Goal: Task Accomplishment & Management: Use online tool/utility

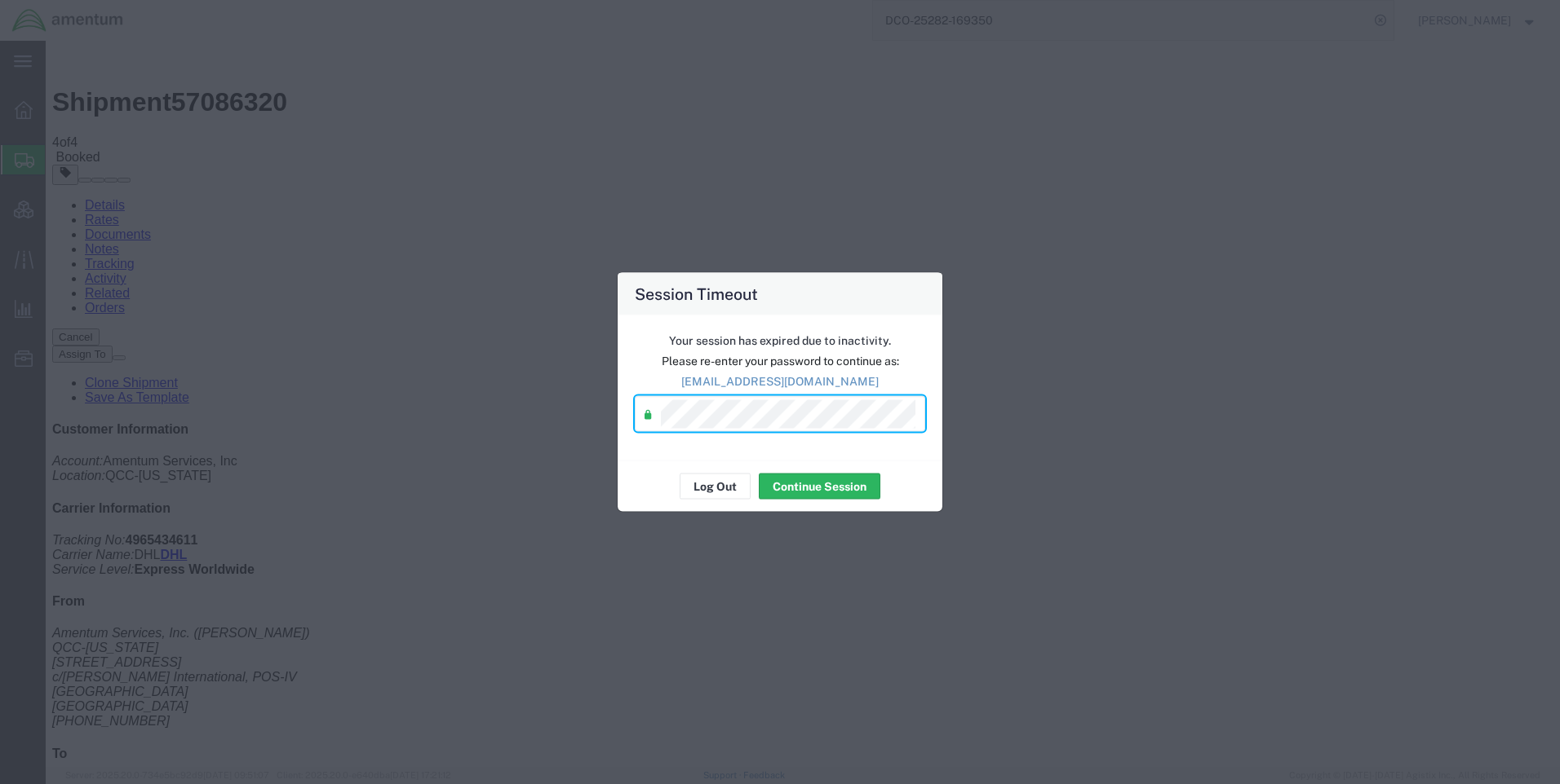
click at [846, 503] on div "Log Out Continue Session" at bounding box center [780, 486] width 324 height 51
click at [851, 494] on button "Continue Session" at bounding box center [819, 487] width 122 height 26
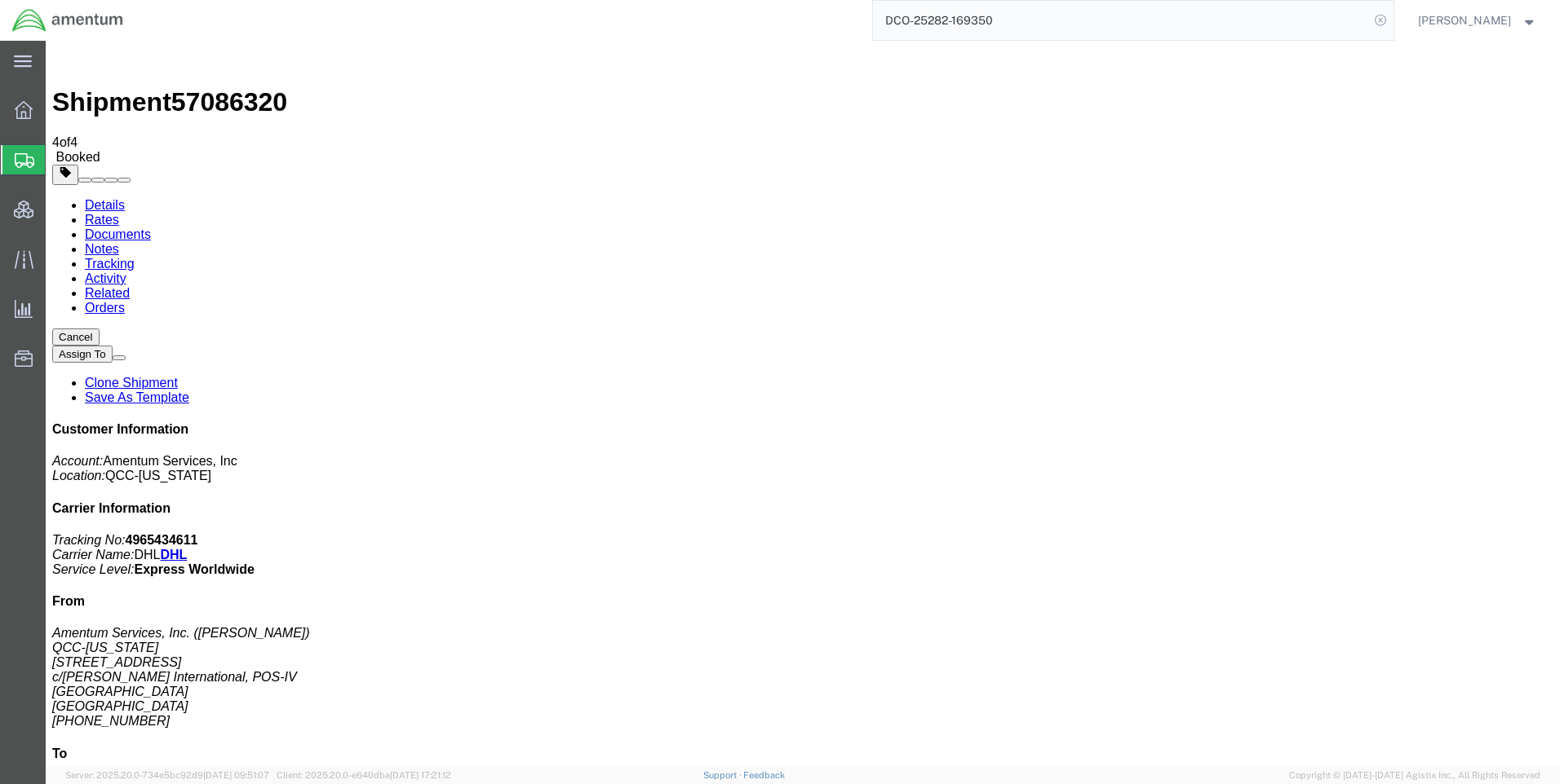
click at [1391, 27] on icon at bounding box center [1380, 20] width 23 height 23
click at [1391, 25] on icon at bounding box center [1380, 20] width 23 height 23
paste input "DCO-25283-169369"
type input "DCO-25283-169369"
click at [1389, 15] on icon at bounding box center [1380, 20] width 23 height 23
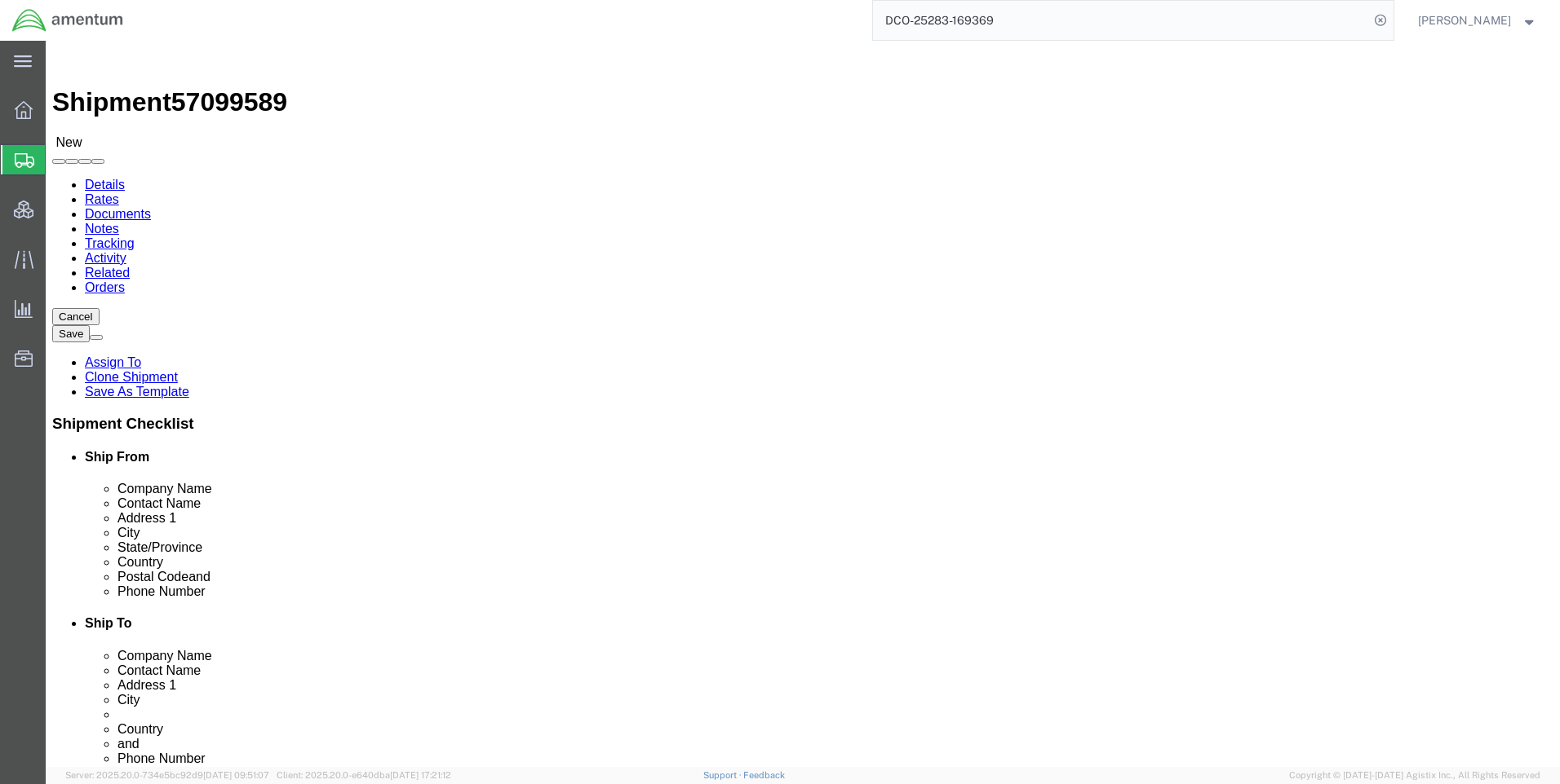
select select "42668"
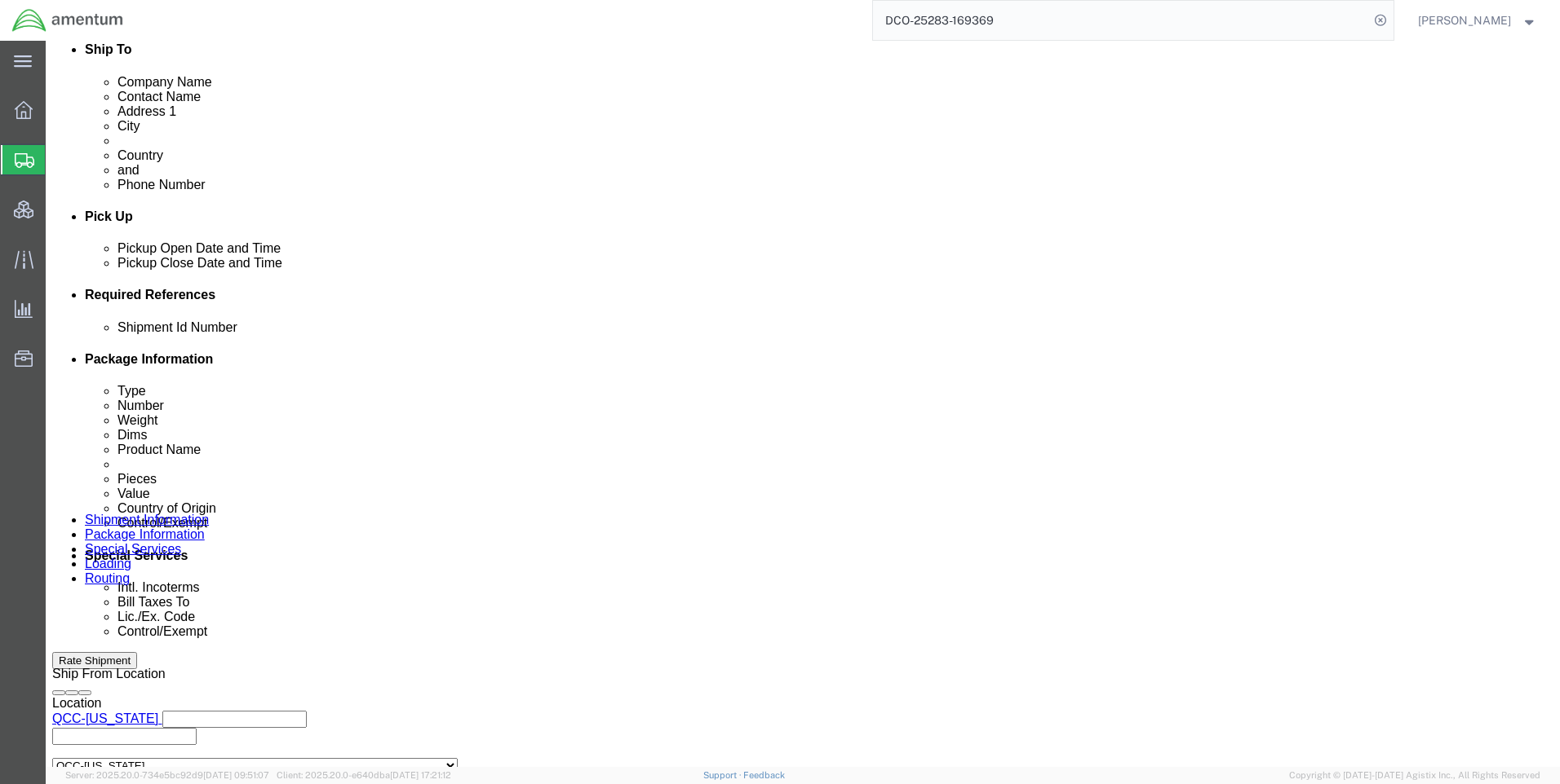
scroll to position [652, 0]
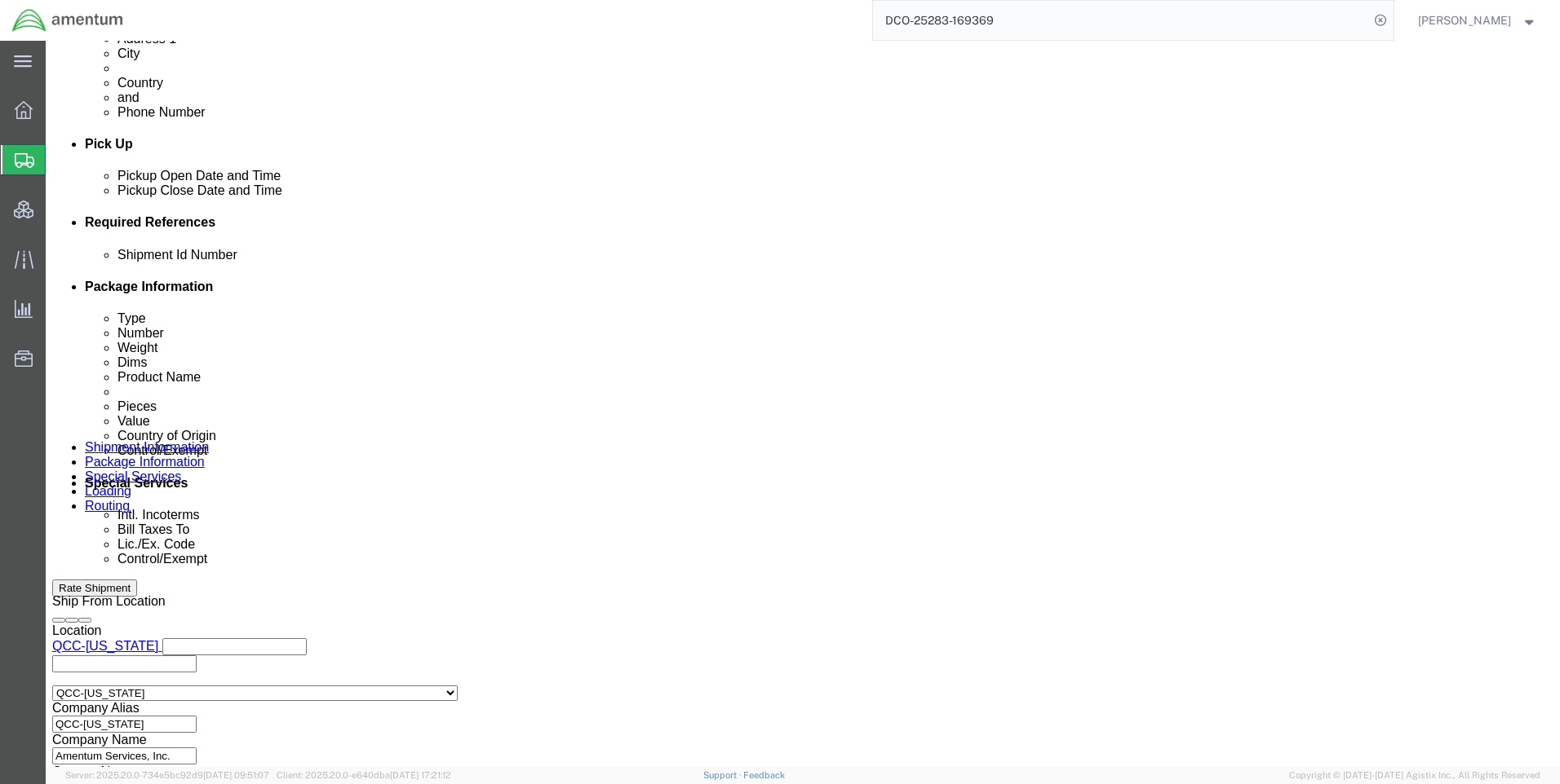
click icon
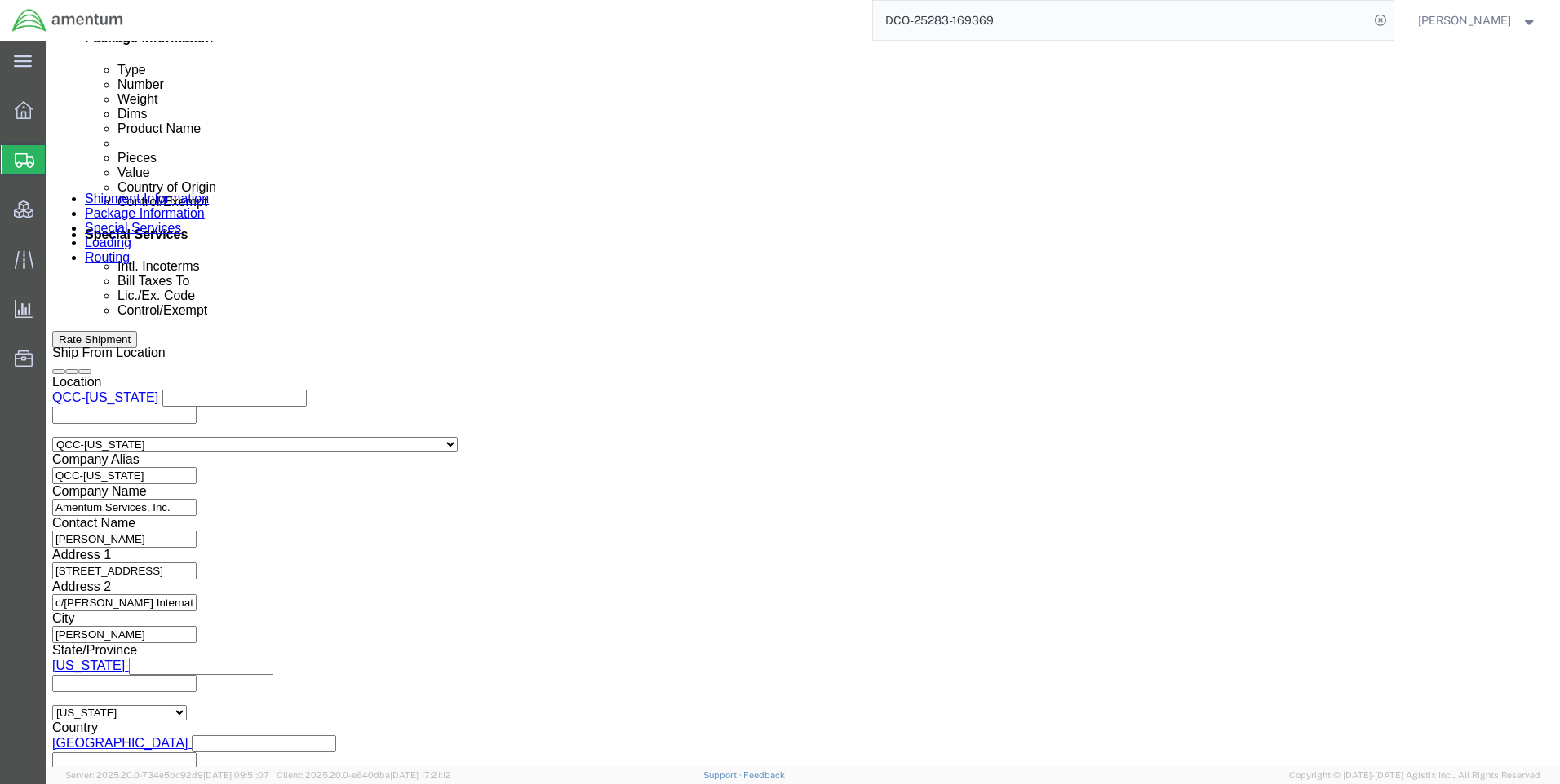
scroll to position [1011, 0]
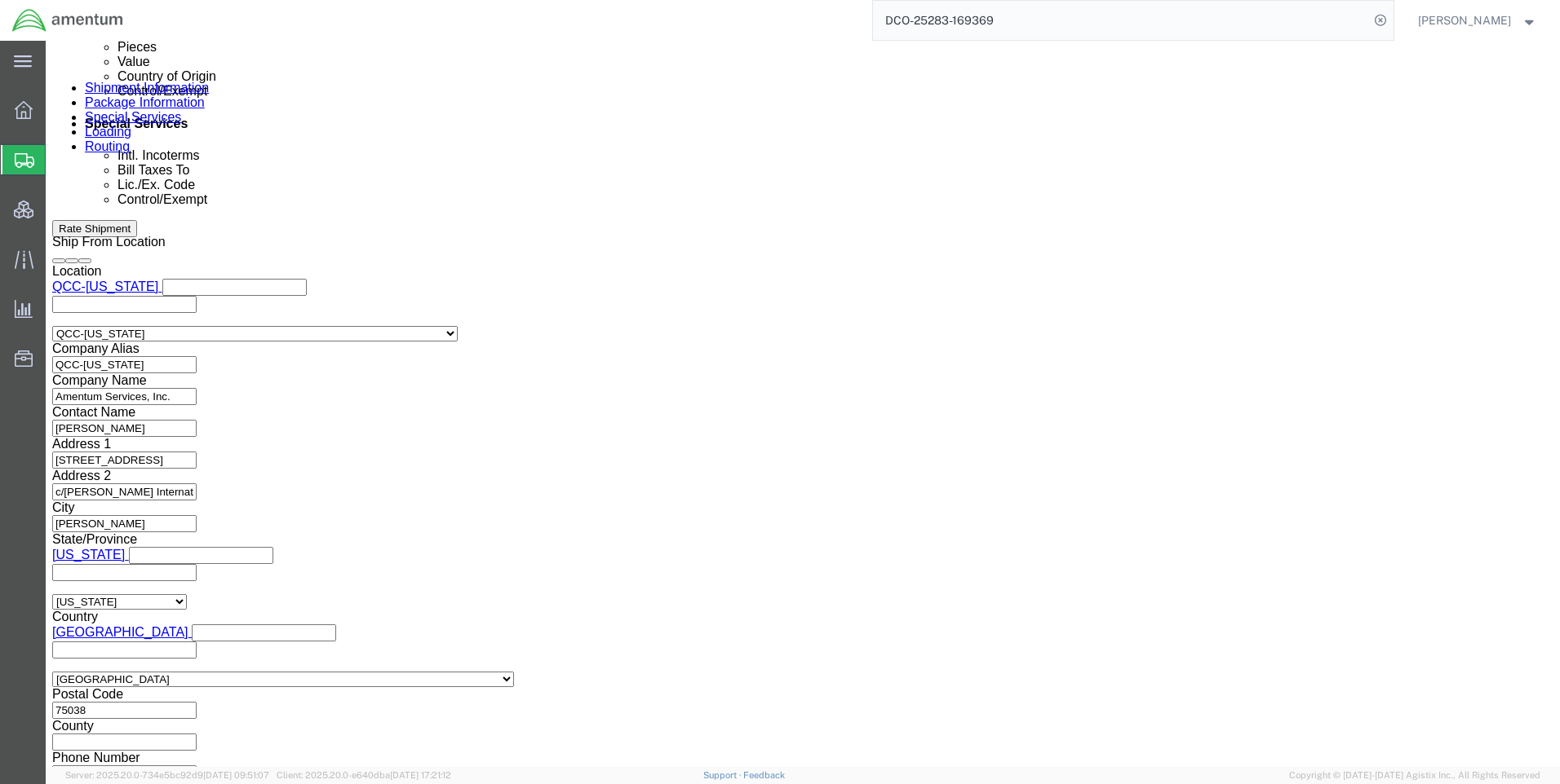
click button "Continue"
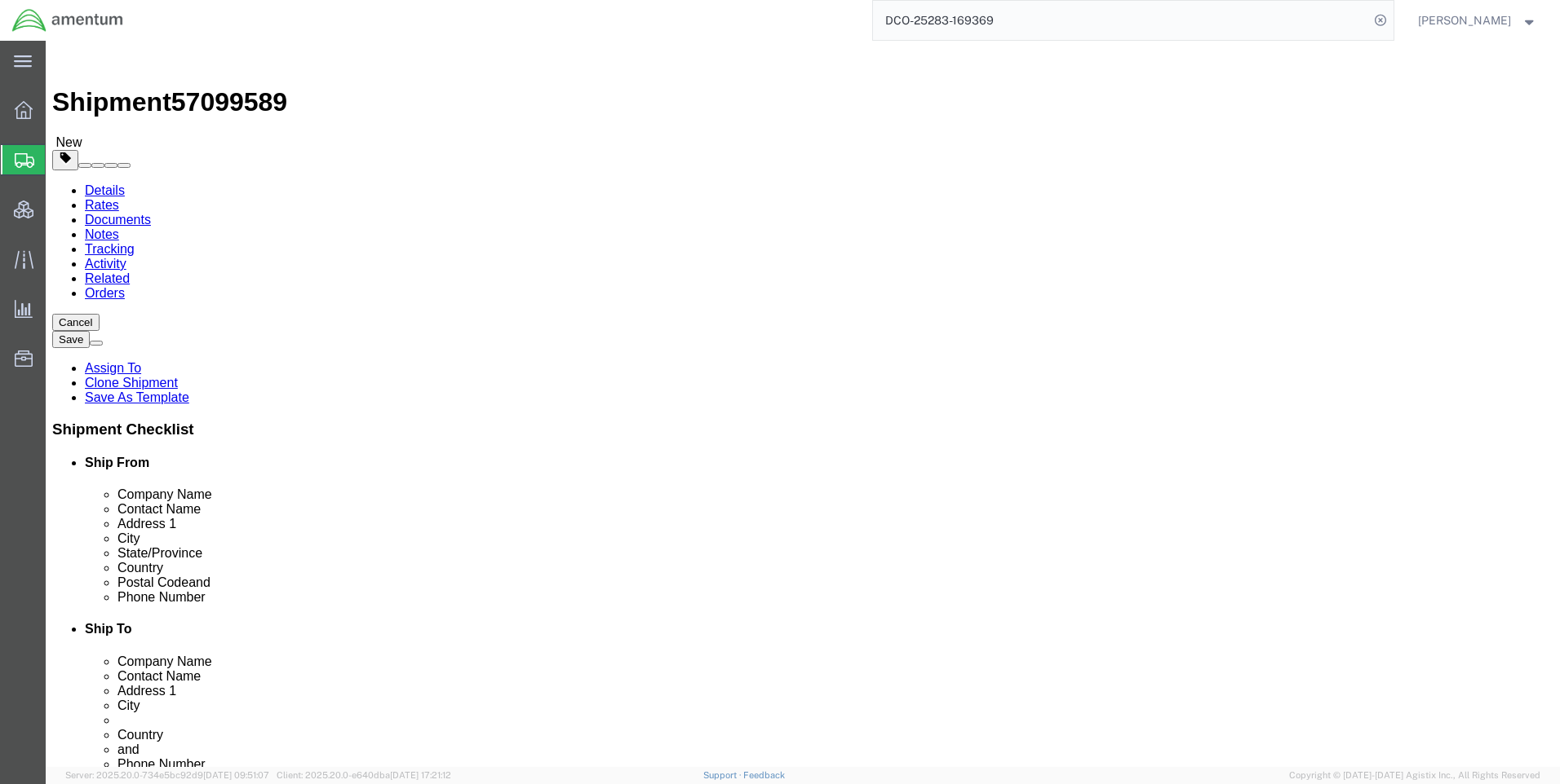
click button "Continue"
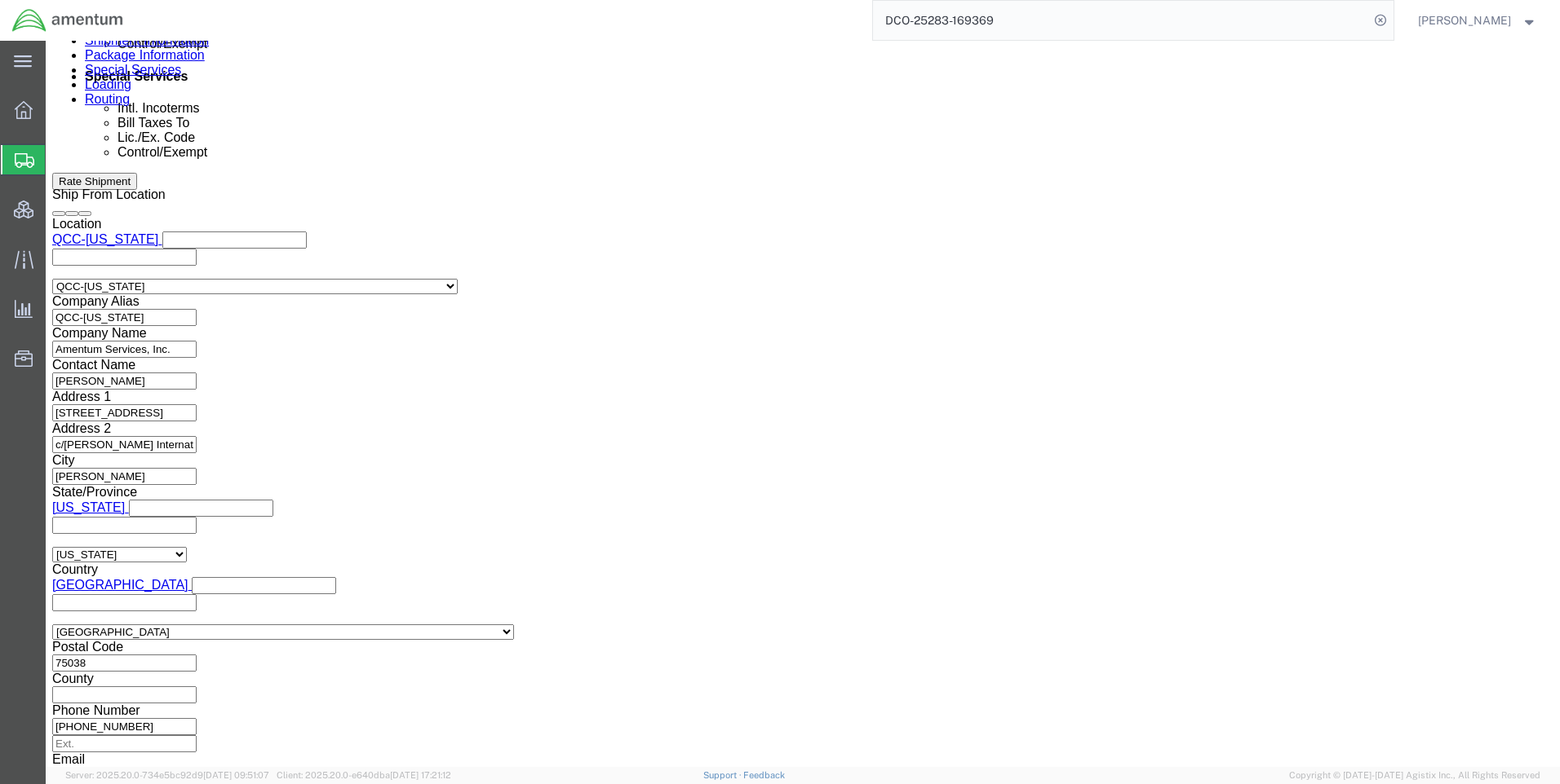
scroll to position [1060, 0]
click select "Select AES-Direct EEI Carrier File EEI EEI Exempt"
select select "CFIL"
click select "Select AES-Direct EEI Carrier File EEI EEI Exempt"
click select "Select ATF BIS DEA EPA FDA FTR ITAR OFAC Other (OPA)"
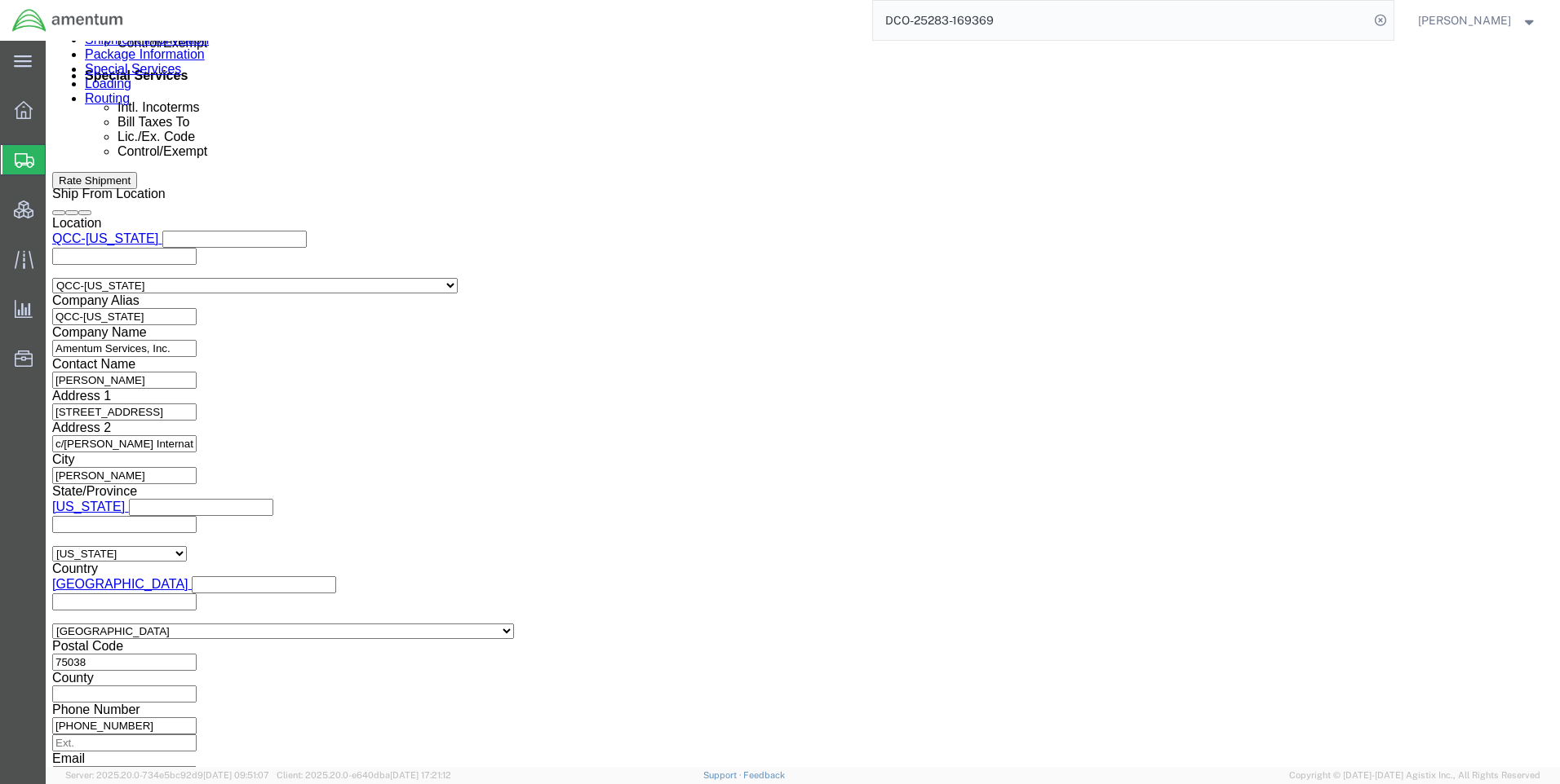
select select "FTR"
click select "Select ATF BIS DEA EPA FDA FTR ITAR OFAC Other (OPA)"
click select "Select 30.2(d)(2) 30.36 30.37(a) 30.37(f) 30.37(g) 30.37(h) 30.37(i) 30.37(j) 3…"
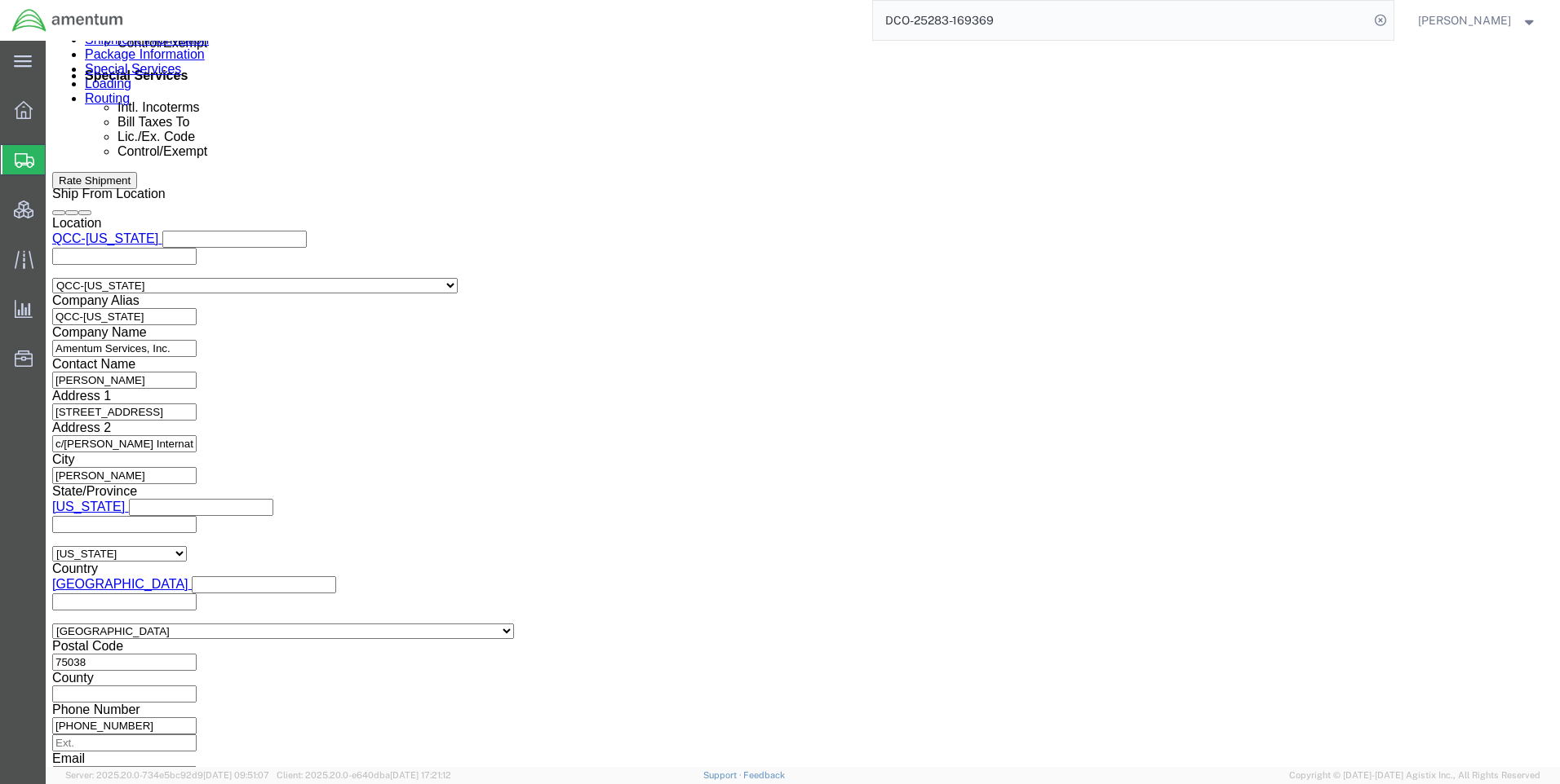
select select "30.37(a)"
click select "Select 30.2(d)(2) 30.36 30.37(a) 30.37(f) 30.37(g) 30.37(h) 30.37(i) 30.37(j) 3…"
click select "Select AES-Direct EEI Carrier File EEI EEI Exempt"
select select "EXEM"
click select "Select AES-Direct EEI Carrier File EEI EEI Exempt"
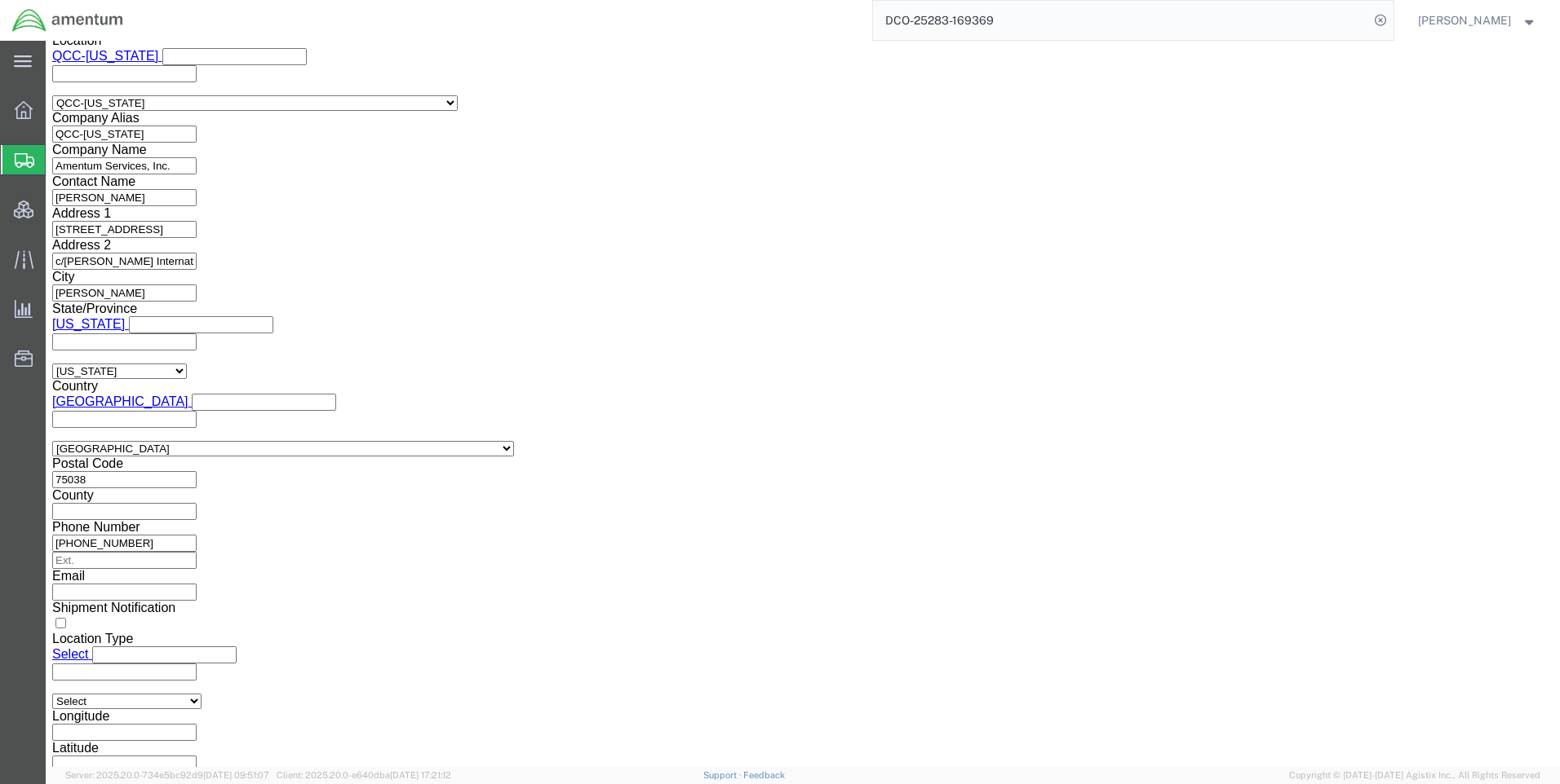
scroll to position [1446, 0]
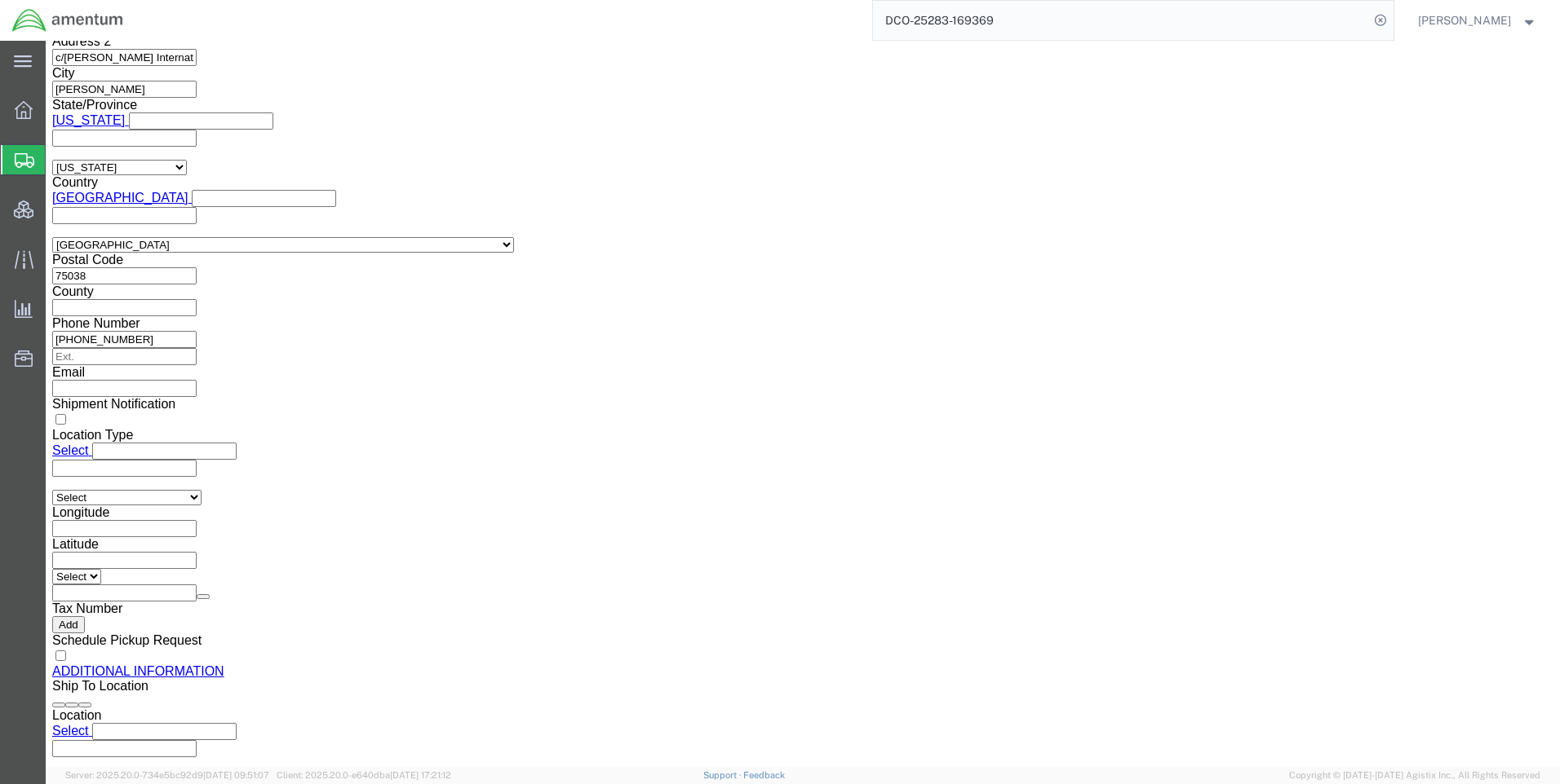
click button "Rate Shipment"
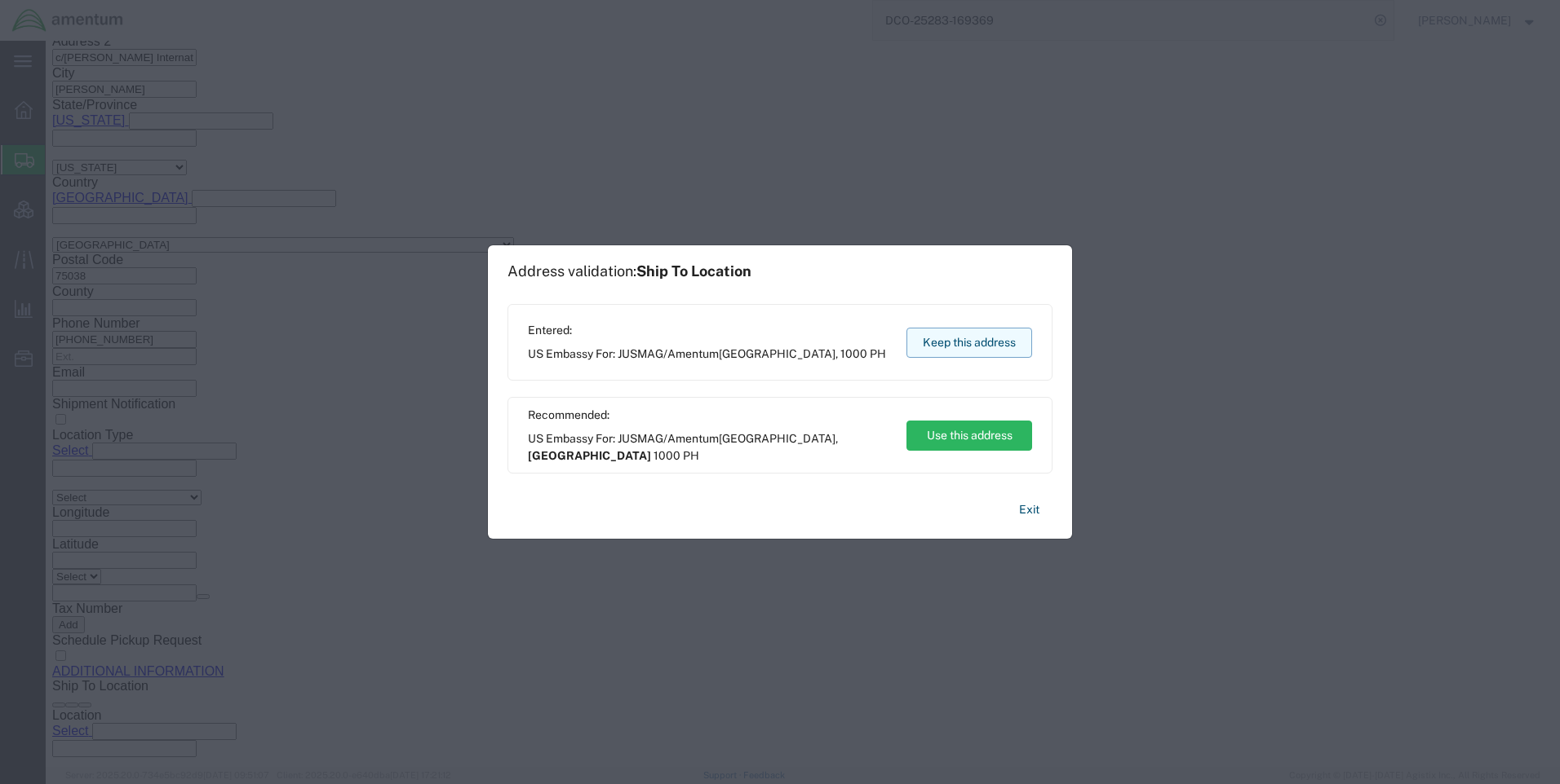
click at [974, 341] on button "Keep this address" at bounding box center [969, 343] width 126 height 30
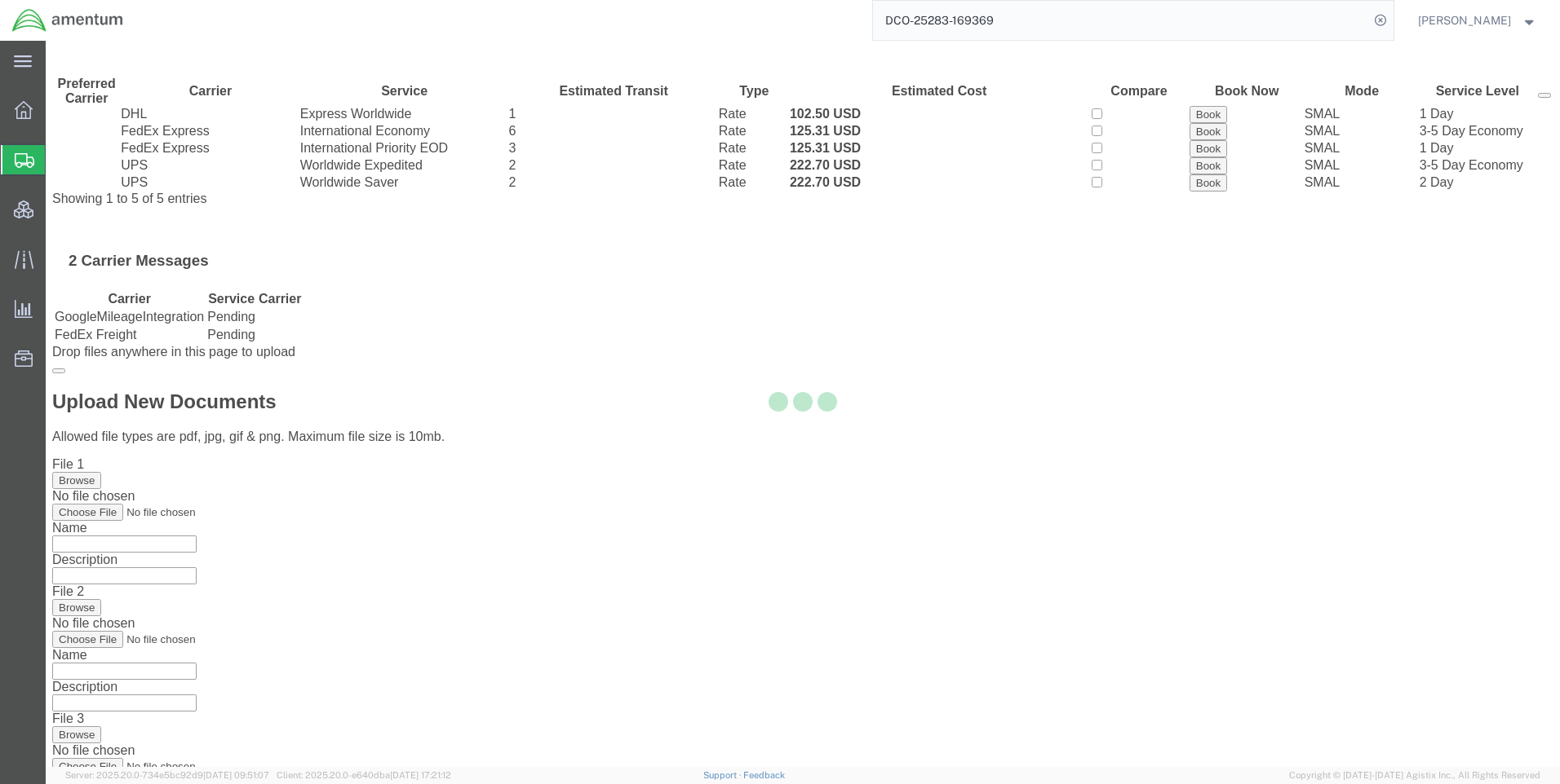
scroll to position [0, 0]
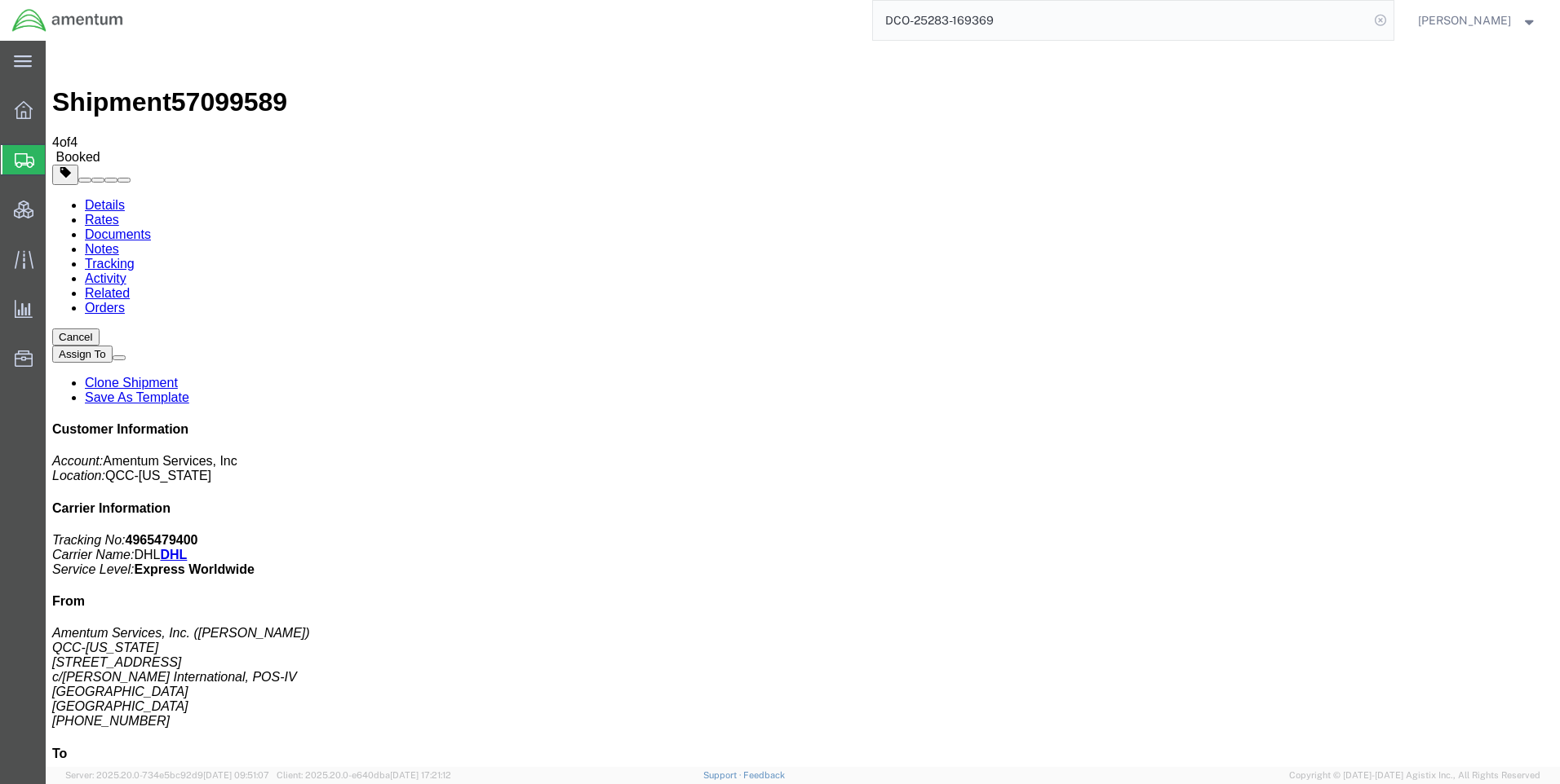
click at [1391, 26] on icon at bounding box center [1380, 20] width 23 height 23
click at [1391, 27] on icon at bounding box center [1380, 20] width 23 height 23
paste input "DCO-25283-169373"
click at [1391, 14] on icon at bounding box center [1380, 20] width 23 height 23
type input "DCO-25283-169373"
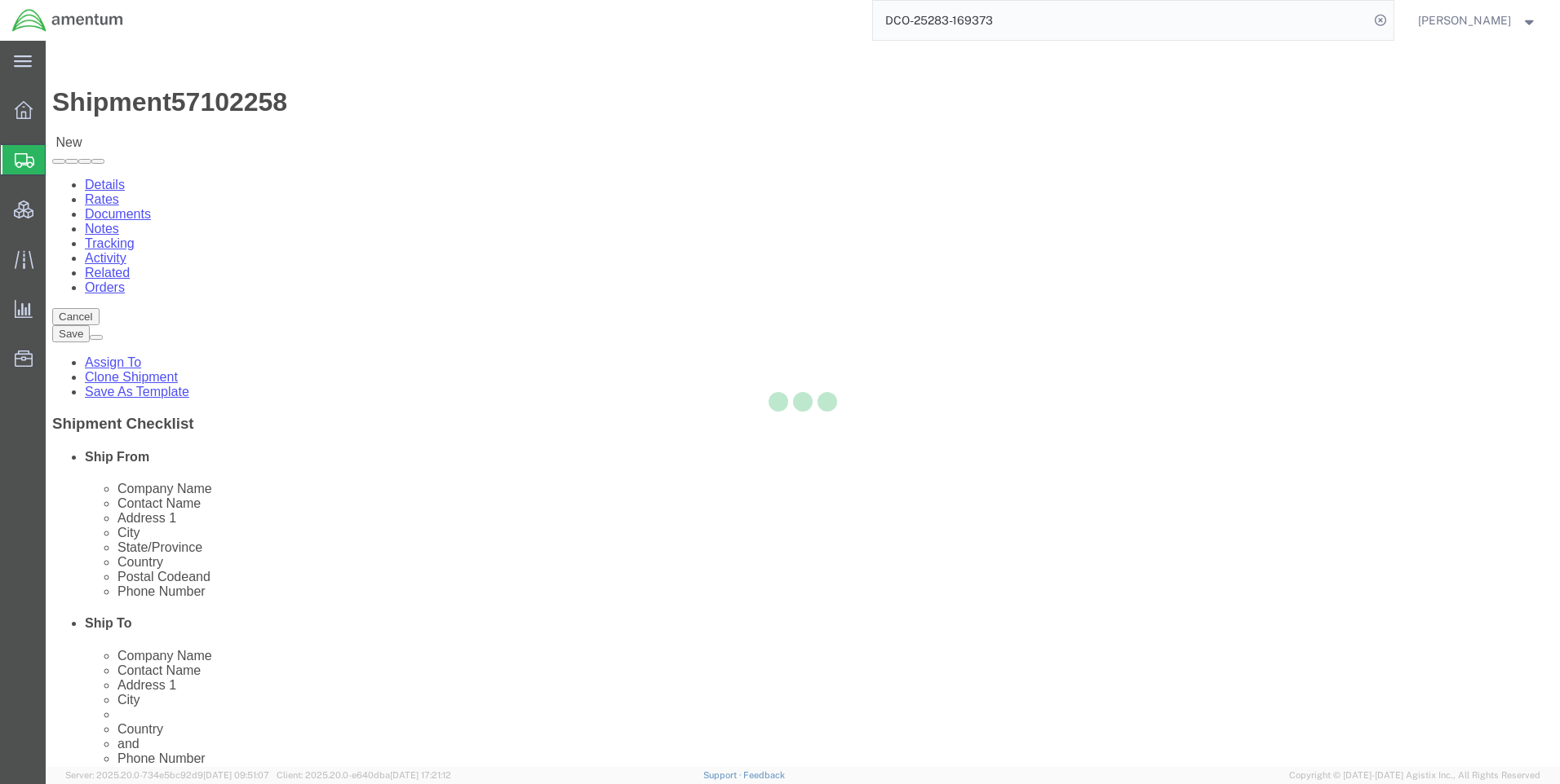
select select "42668"
select select "42637"
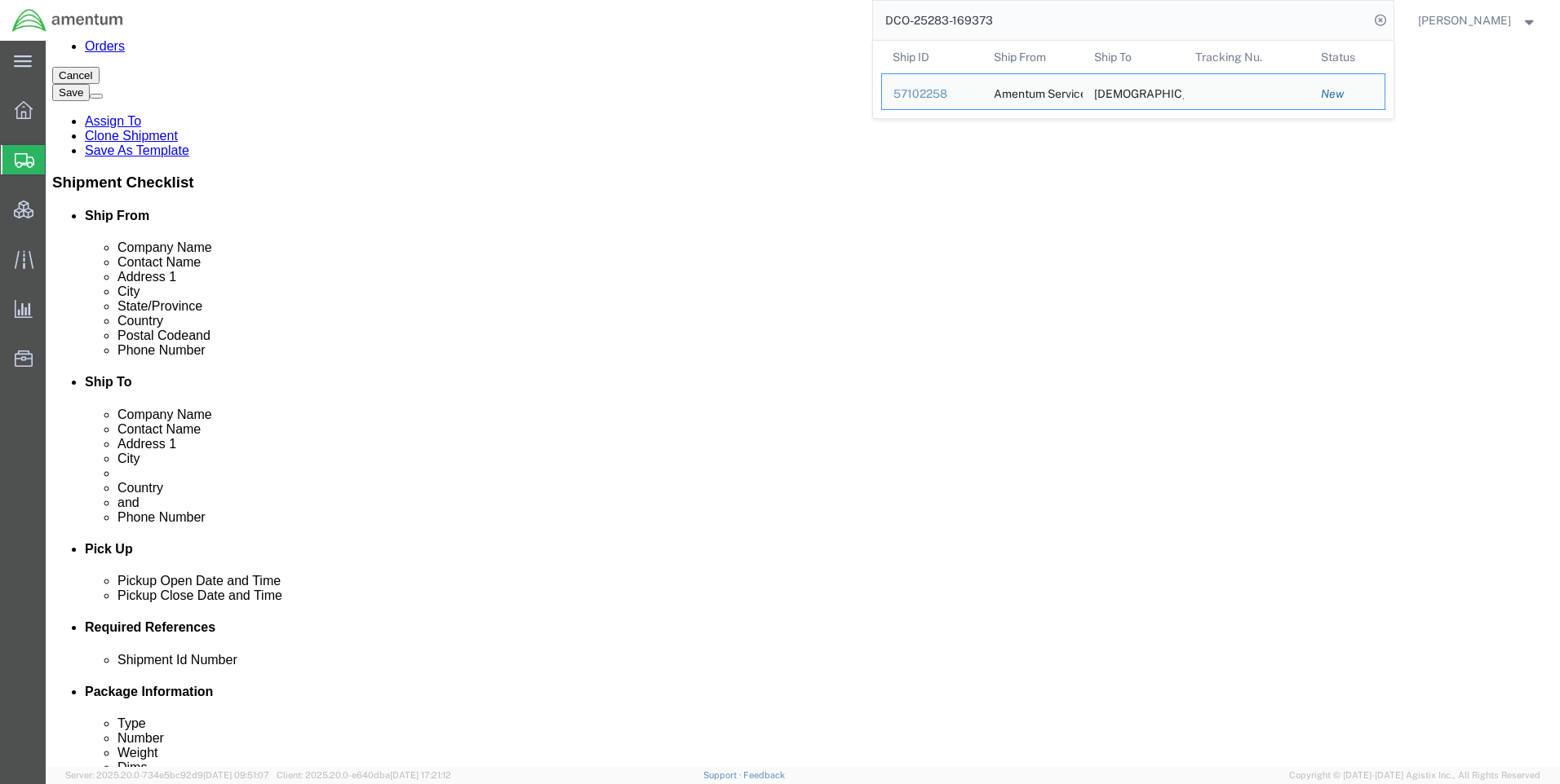
scroll to position [244, 0]
click icon
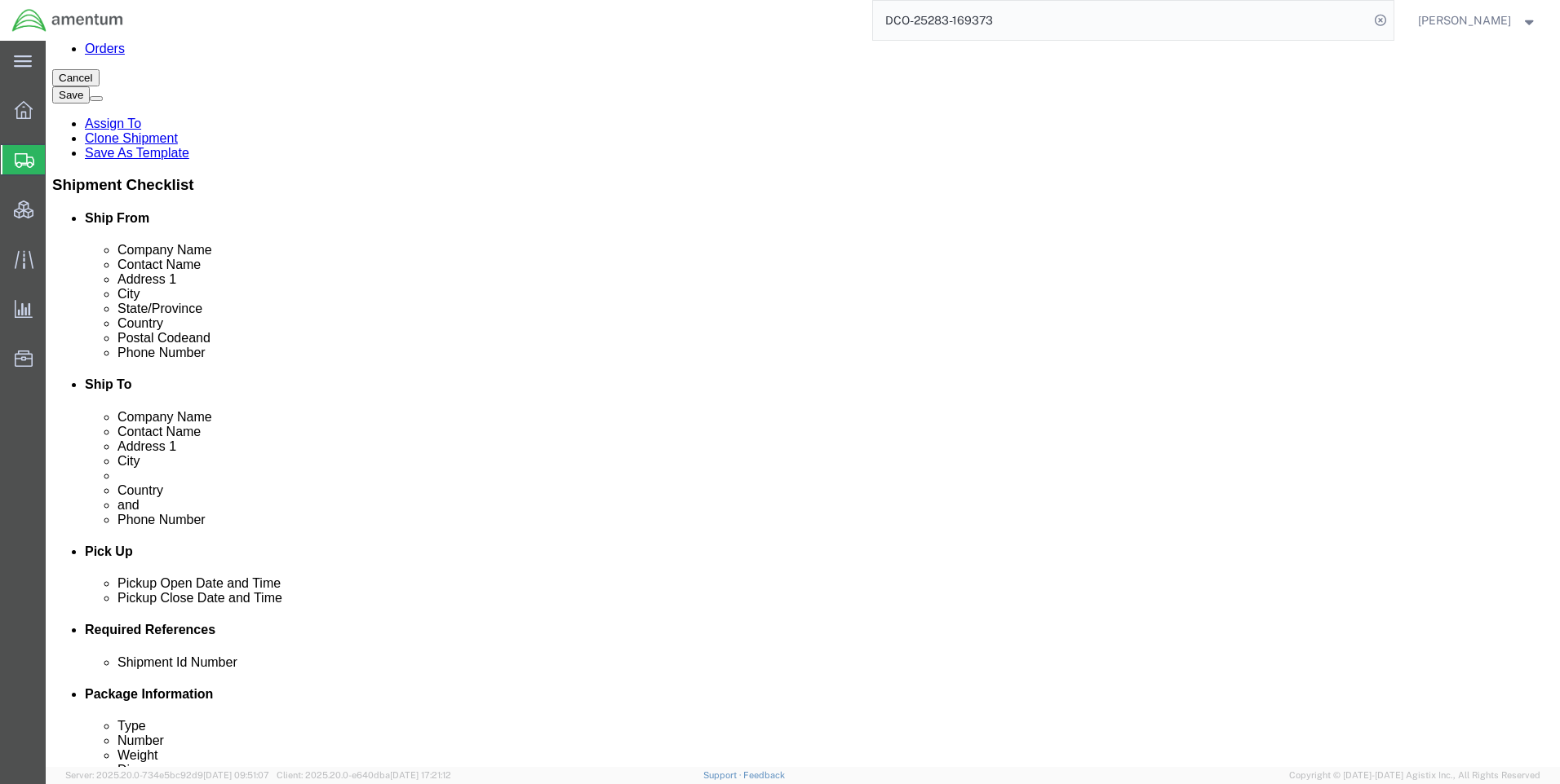
click button "Add"
click select "Select EIN EORI TIN VAT Other"
select select "EORI"
click select "Select EIN EORI TIN VAT Other"
paste input "[US_VEHICLE_IDENTIFICATION_NUMBER]"
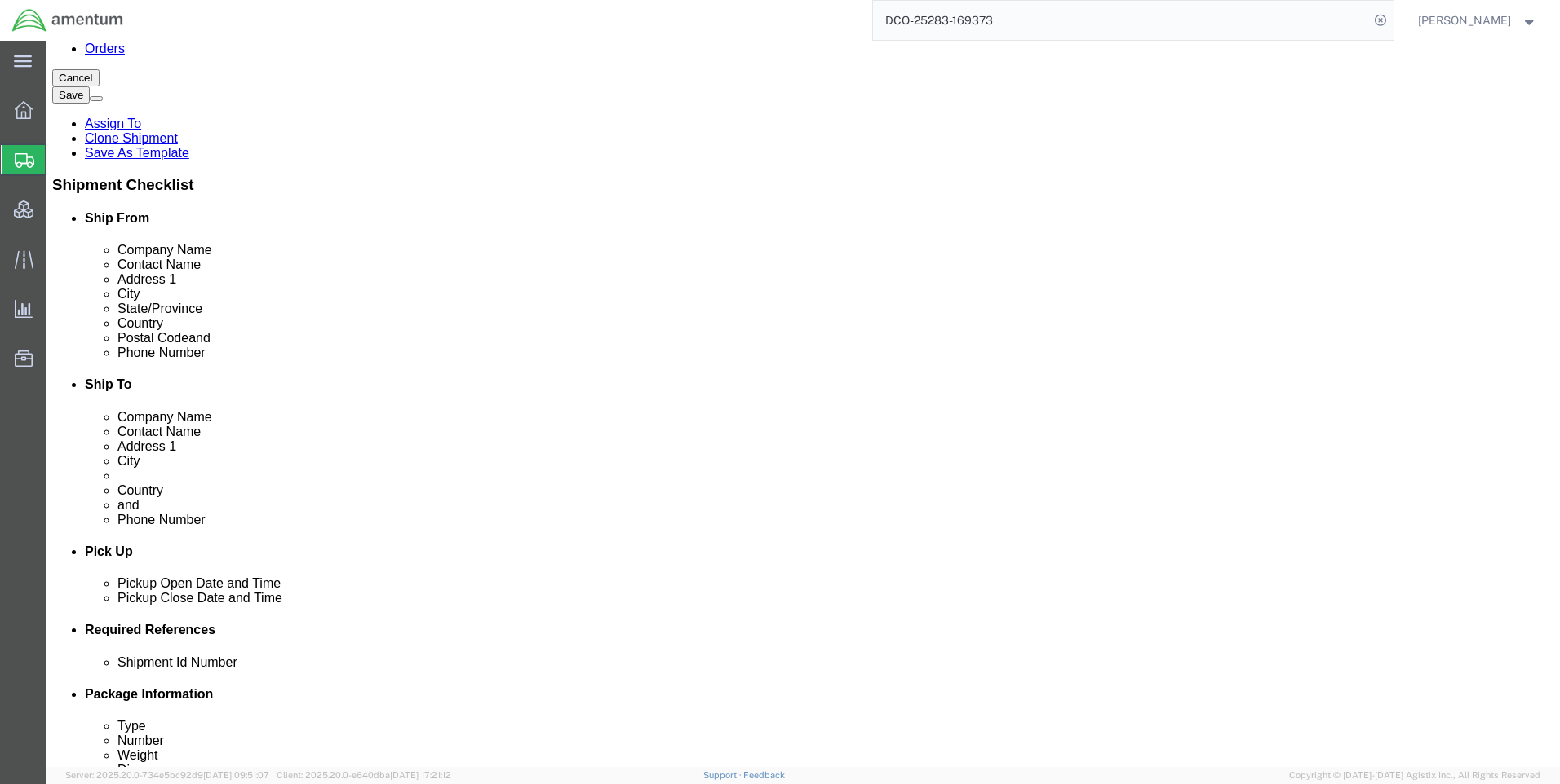
type input "[US_VEHICLE_IDENTIFICATION_NUMBER]"
click link "Special Services"
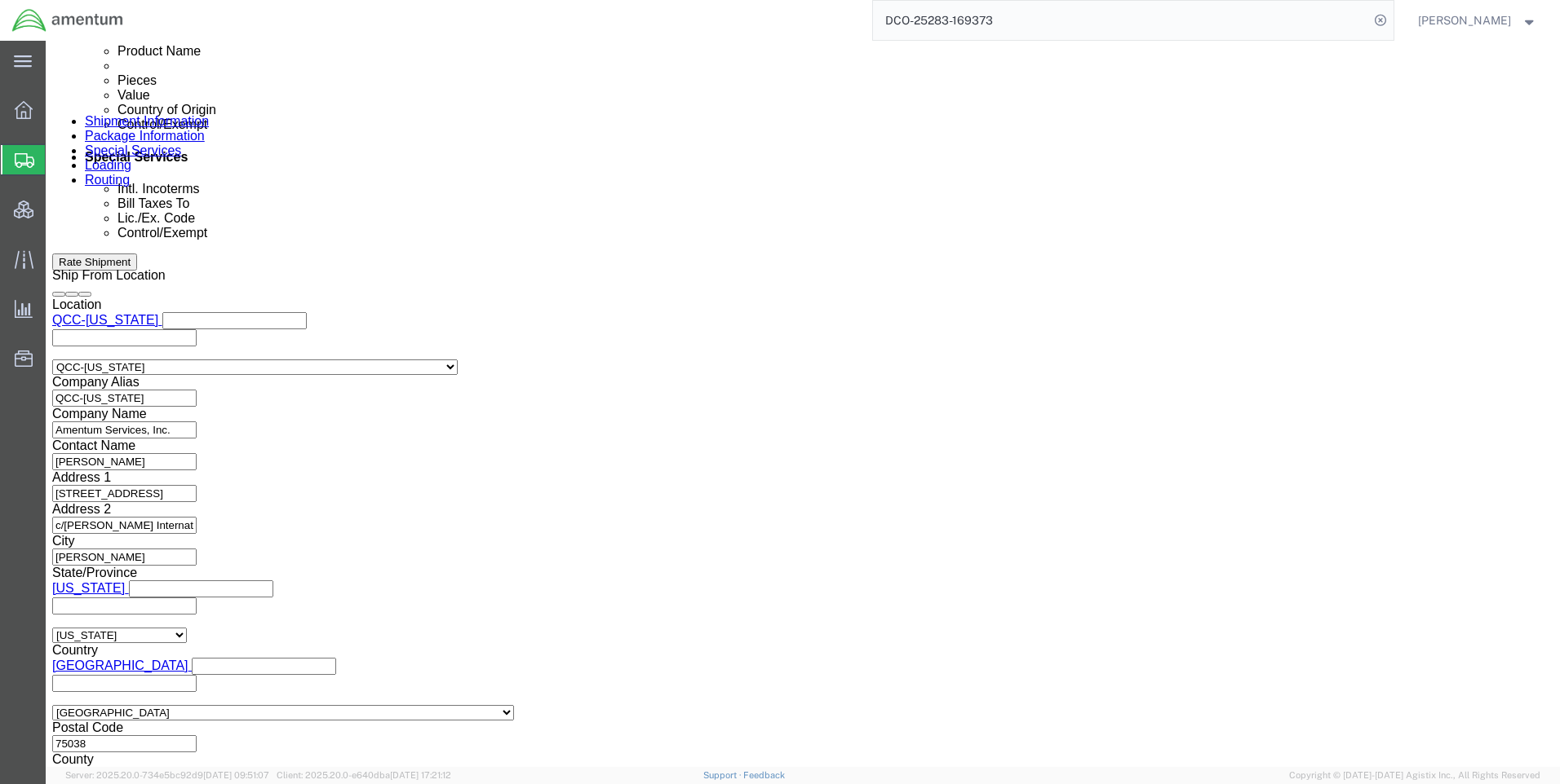
scroll to position [1060, 0]
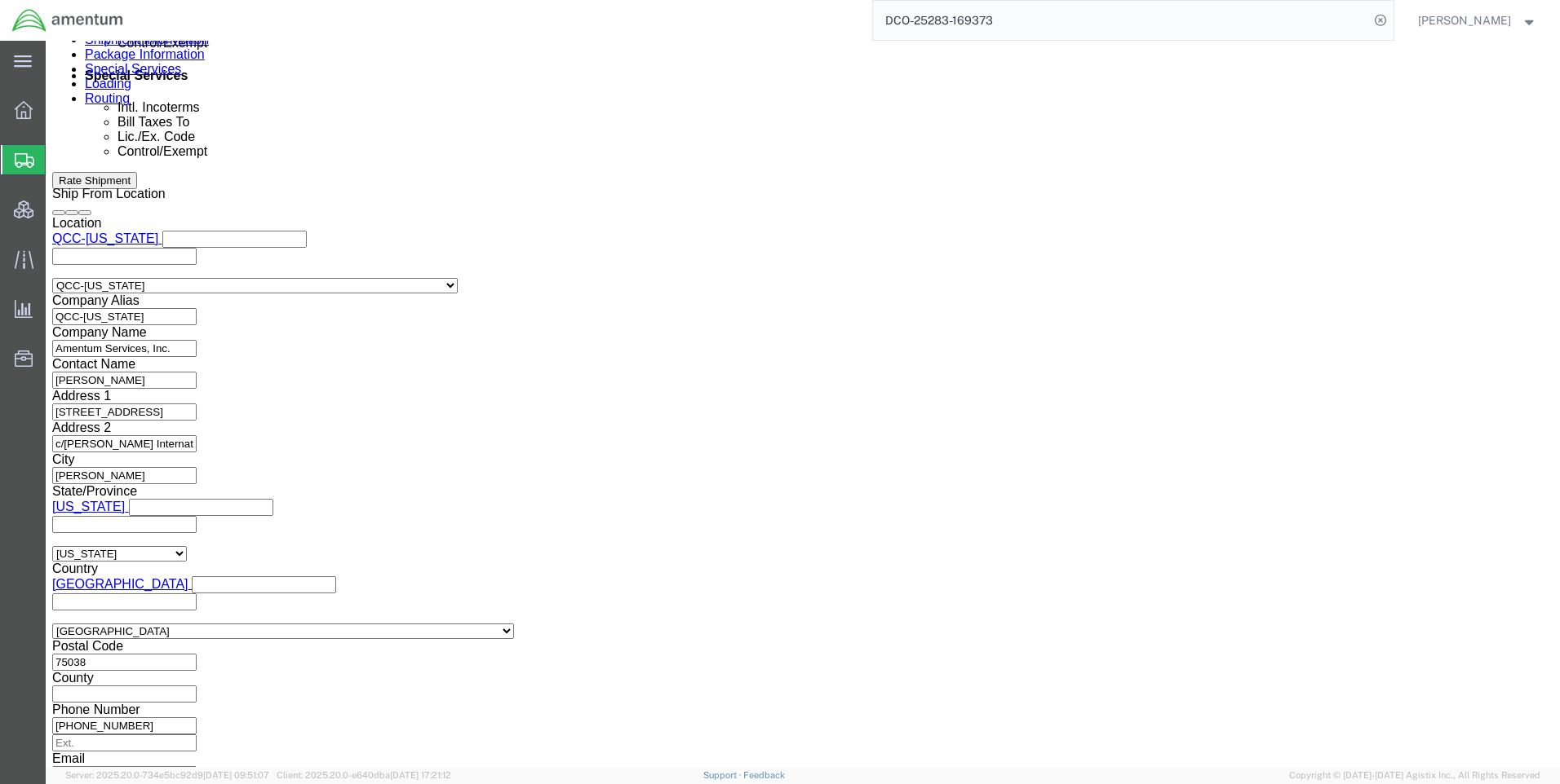
click select "Select ATF BIS DEA EPA FDA FTR ITAR OFAC Other (OPA)"
select select "FTR"
click select "Select ATF BIS DEA EPA FDA FTR ITAR OFAC Other (OPA)"
drag, startPoint x: 272, startPoint y: 424, endPoint x: 266, endPoint y: 413, distance: 12.5
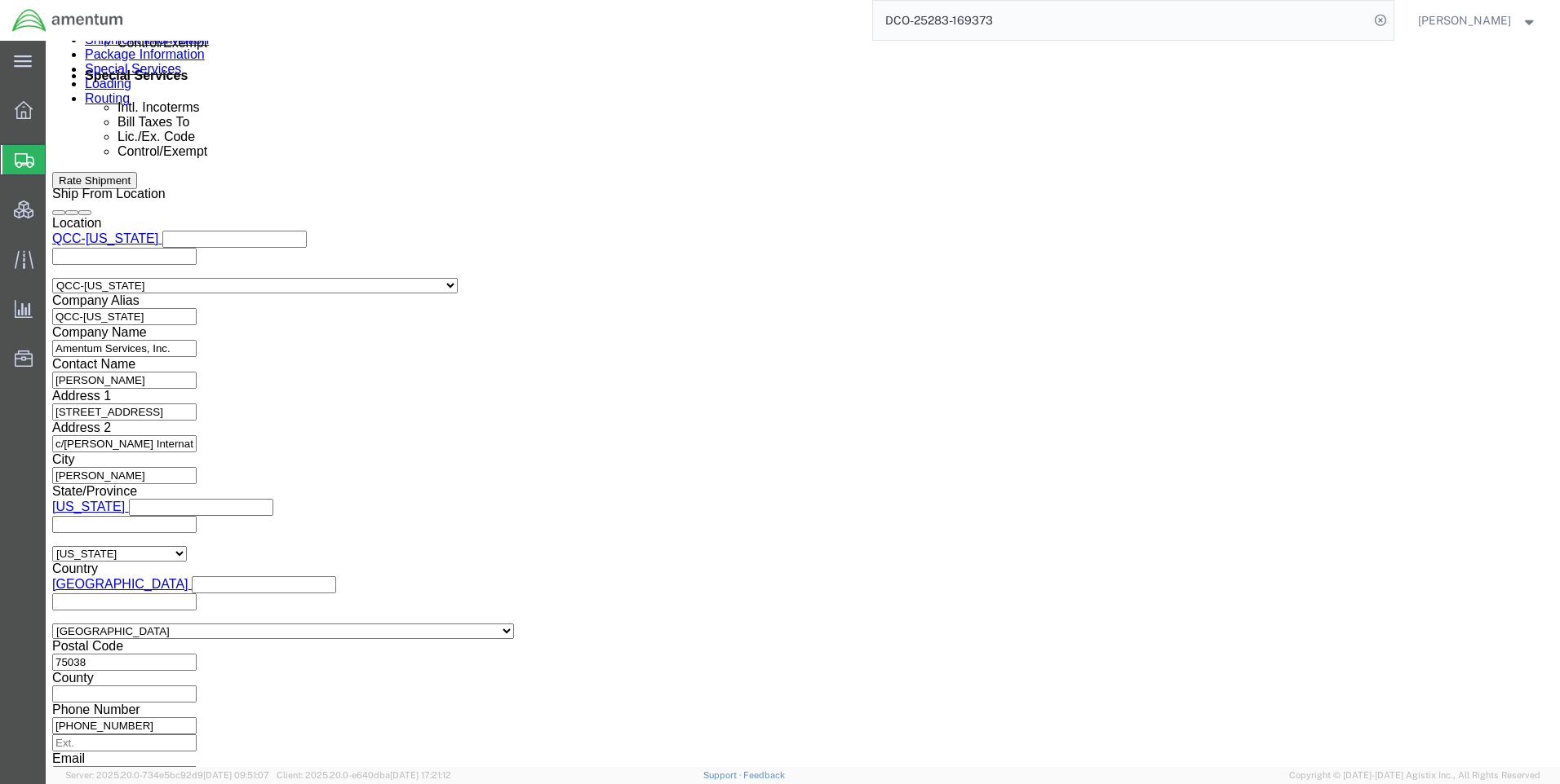
click select "Select 30.2(d)(2) 30.36 30.37(a) 30.37(f) 30.37(g) 30.37(h) 30.37(i) 30.37(j) 3…"
select select "30.37(a)"
click select "Select 30.2(d)(2) 30.36 30.37(a) 30.37(f) 30.37(g) 30.37(h) 30.37(i) 30.37(j) 3…"
click select "Select AES-Direct EEI Carrier File EEI EEI Exempt"
select select "EXEM"
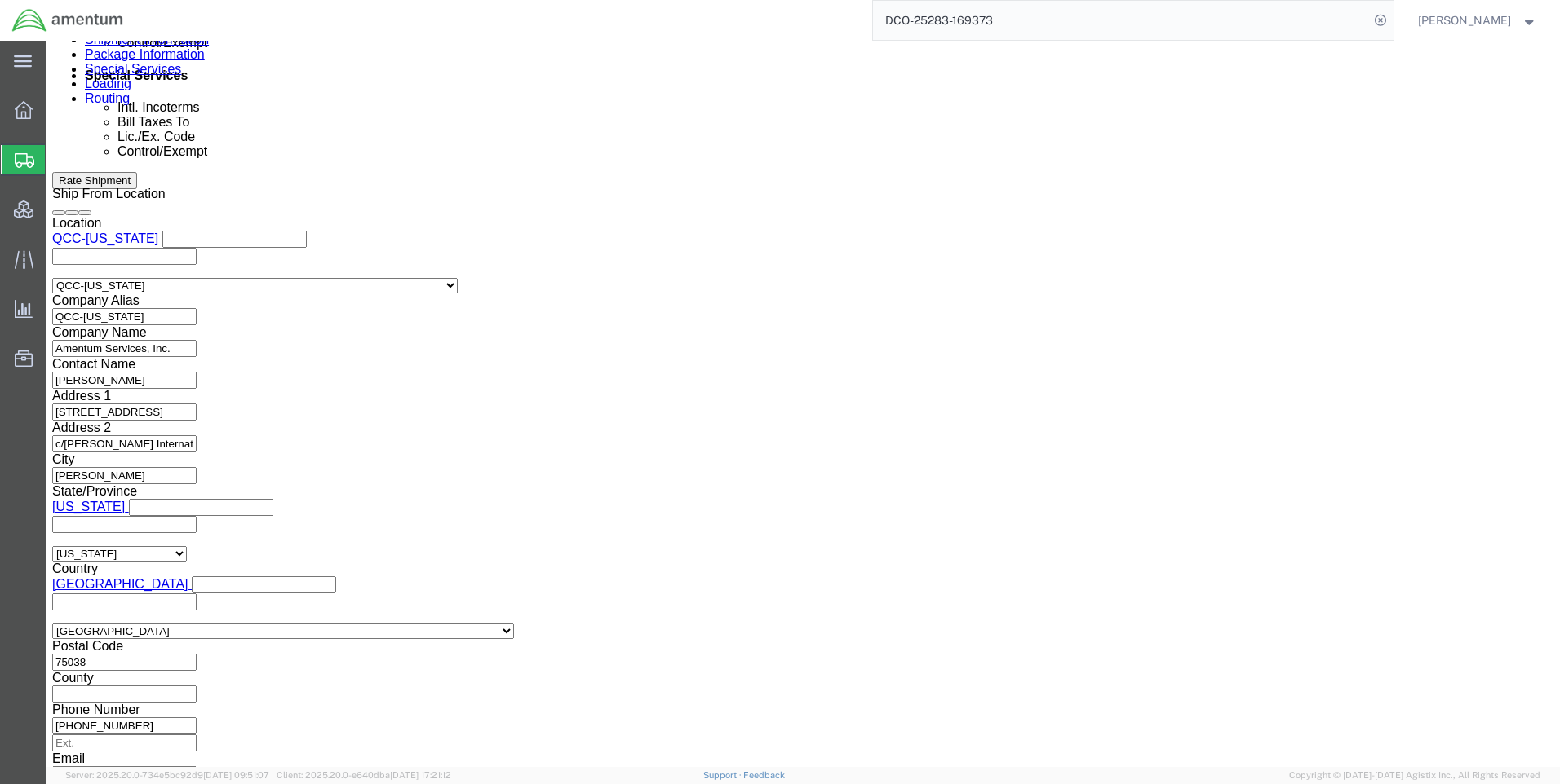
click select "Select AES-Direct EEI Carrier File EEI EEI Exempt"
click button "Rate Shipment"
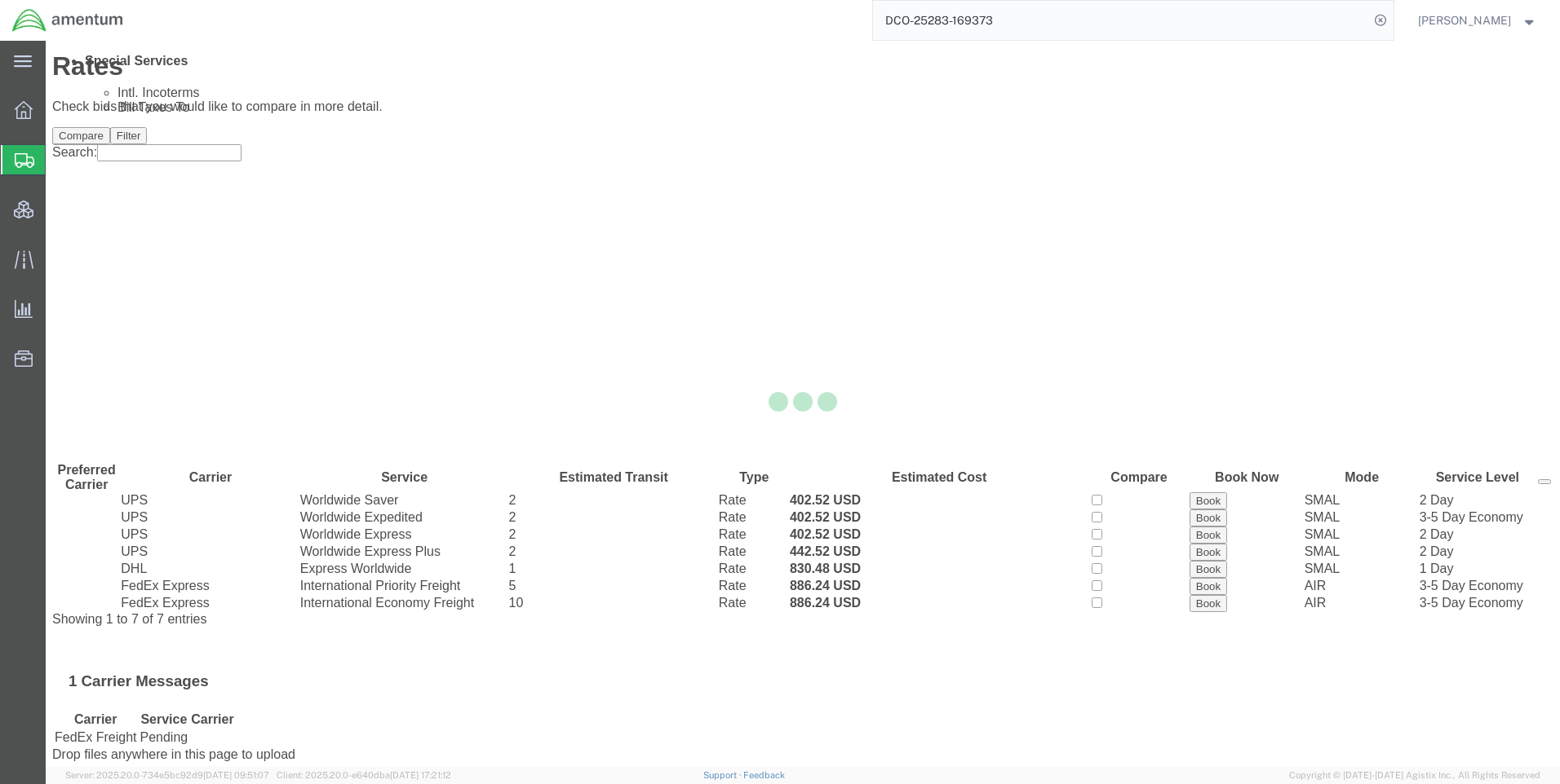
scroll to position [0, 0]
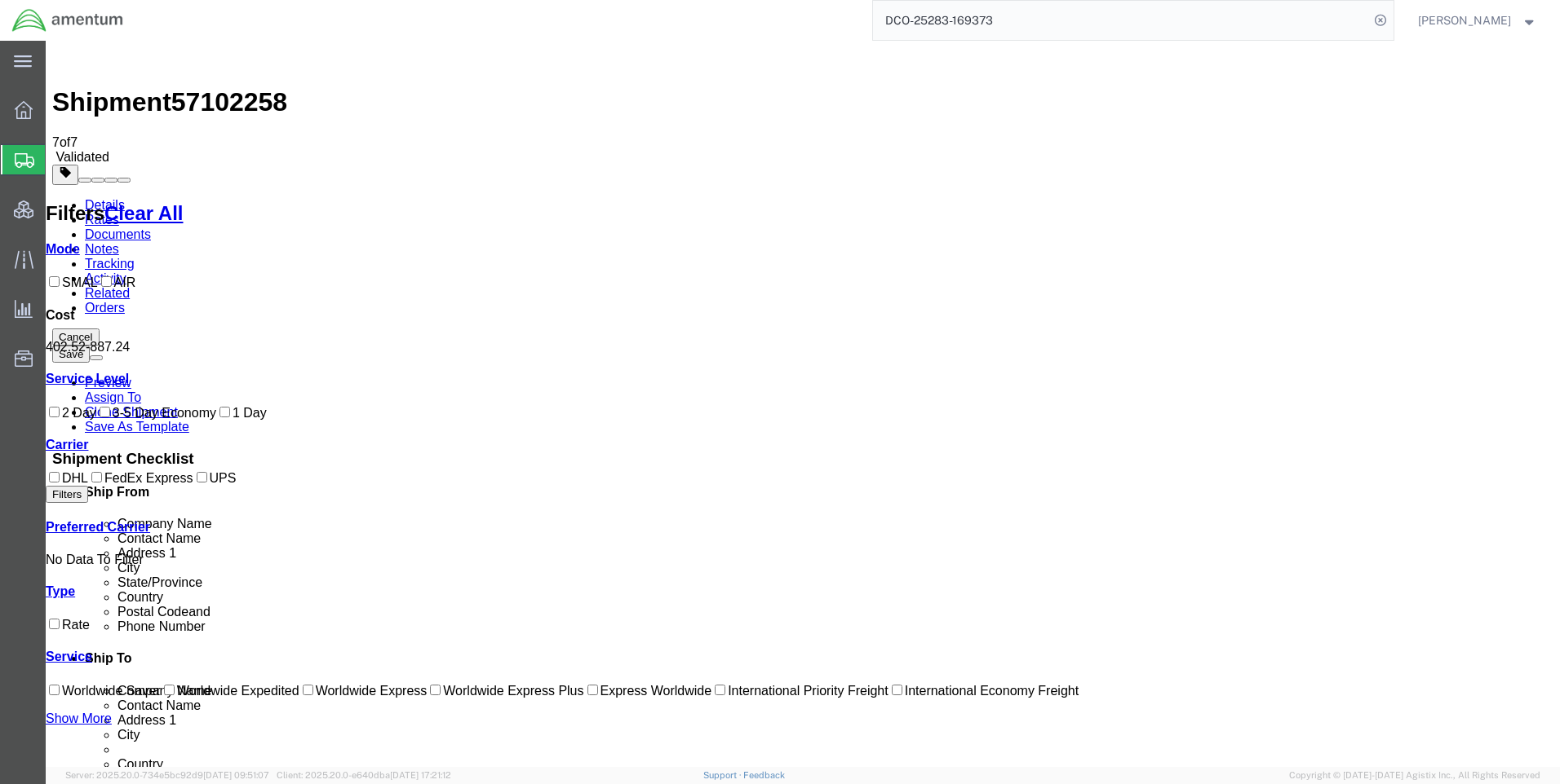
drag, startPoint x: 869, startPoint y: 357, endPoint x: 834, endPoint y: 360, distance: 35.1
copy b "830.48"
click at [114, 198] on link "Details" at bounding box center [105, 205] width 40 height 14
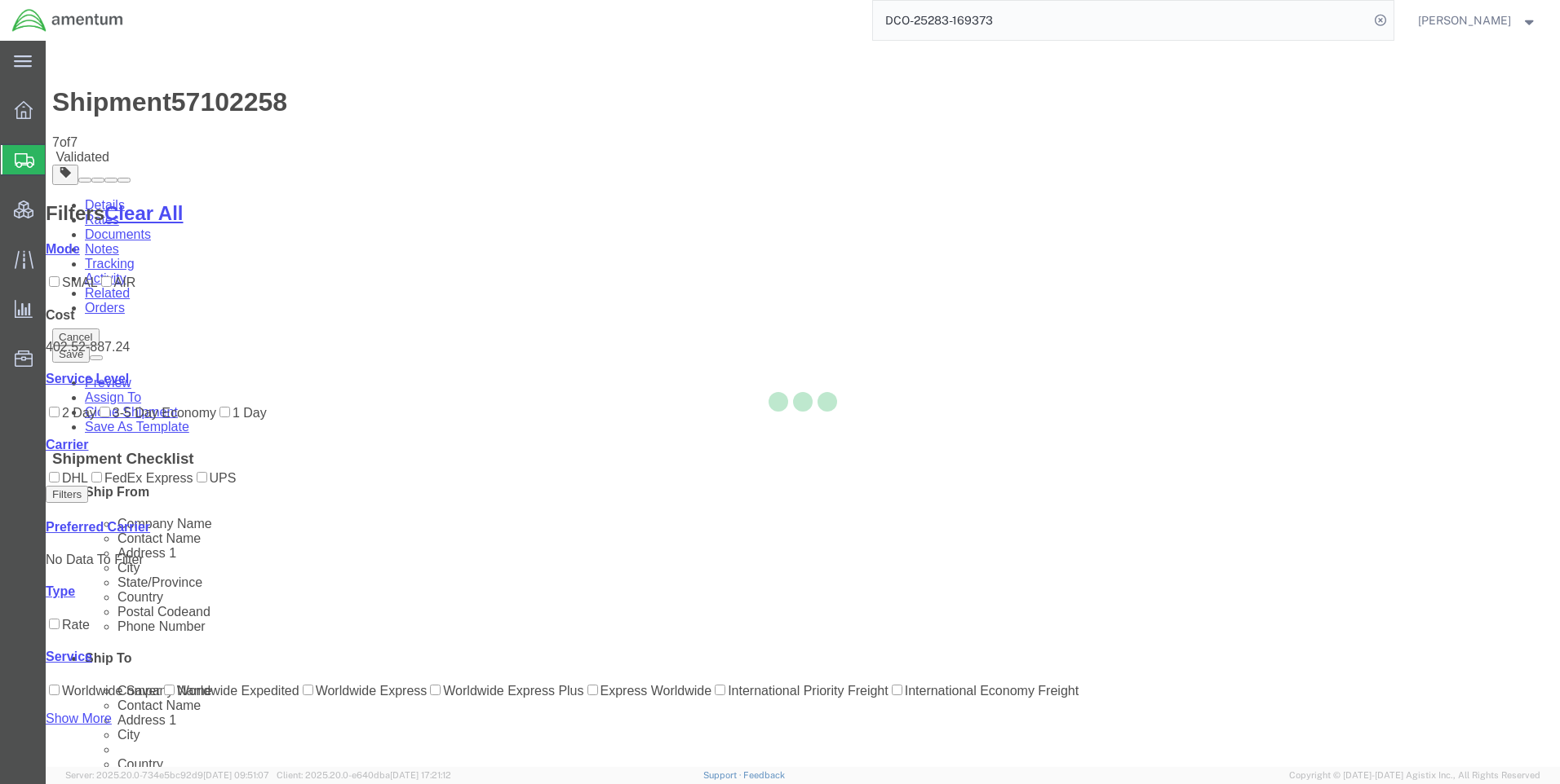
select select "42668"
select select "42637"
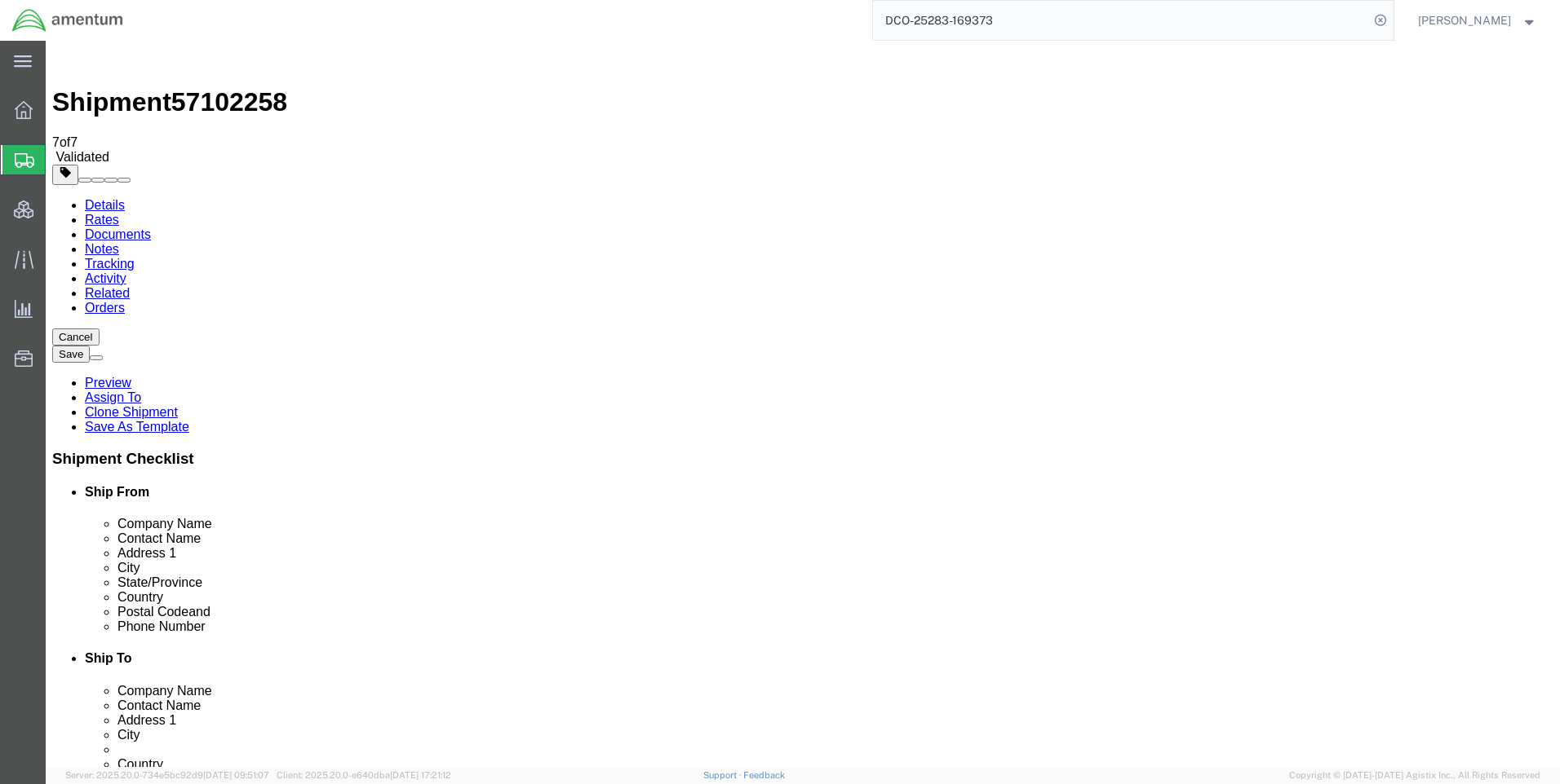
click icon
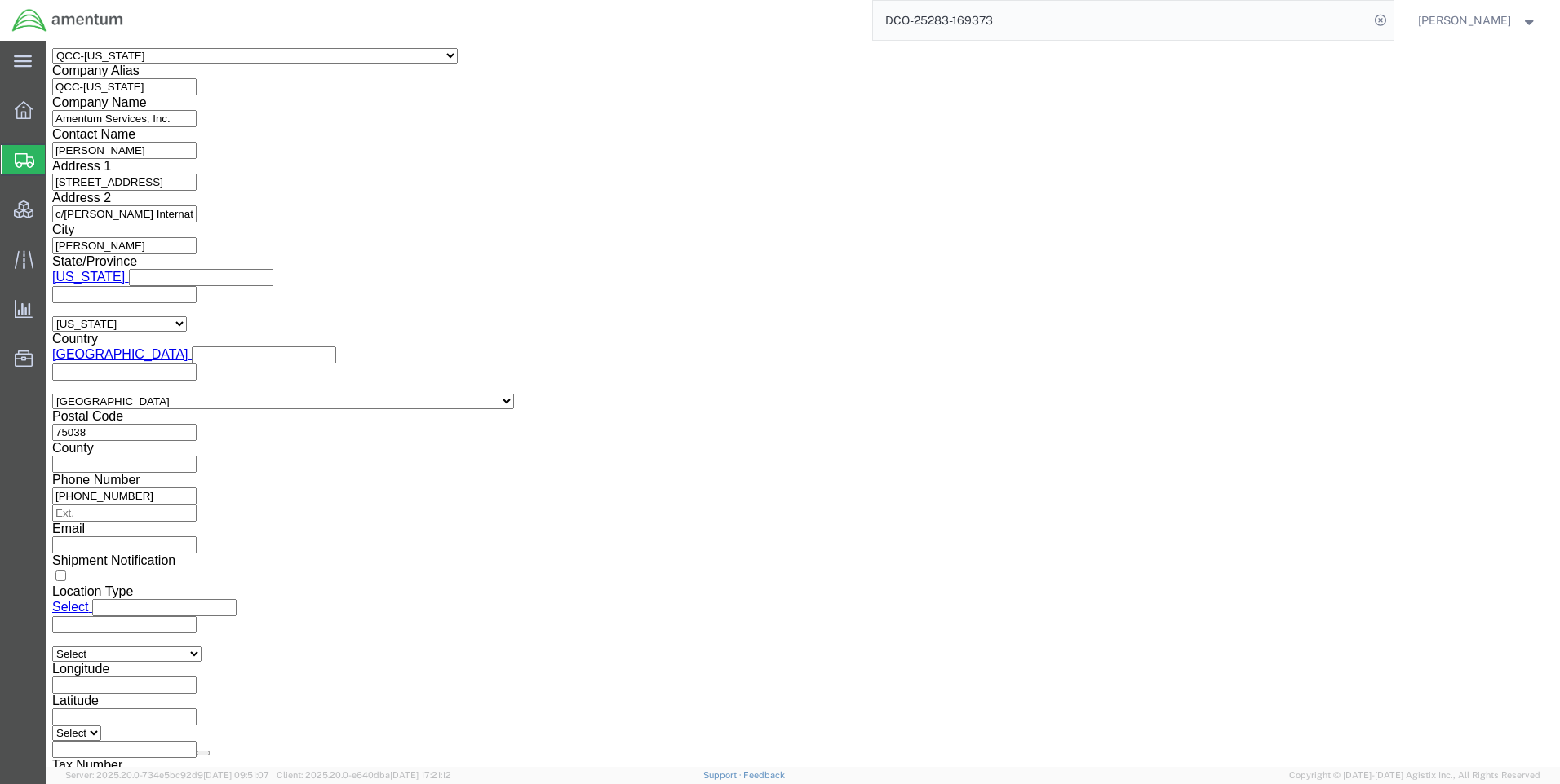
scroll to position [979, 0]
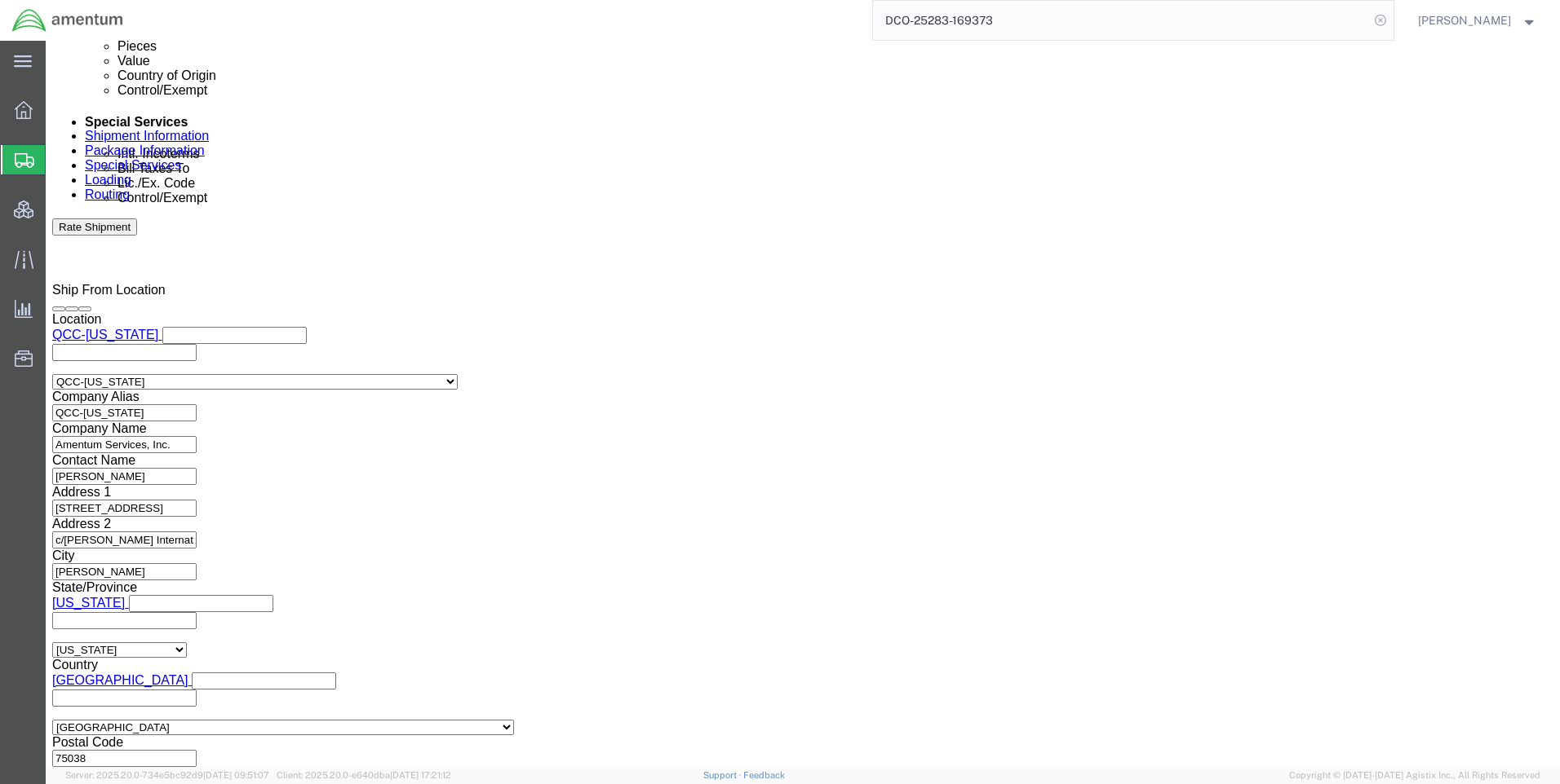
click at [1386, 20] on icon at bounding box center [1380, 20] width 23 height 23
click at [1389, 19] on icon at bounding box center [1380, 20] width 23 height 23
paste input "DCO-25283-169374"
type input "DCO-25283-169374"
click at [1387, 20] on icon at bounding box center [1380, 20] width 23 height 23
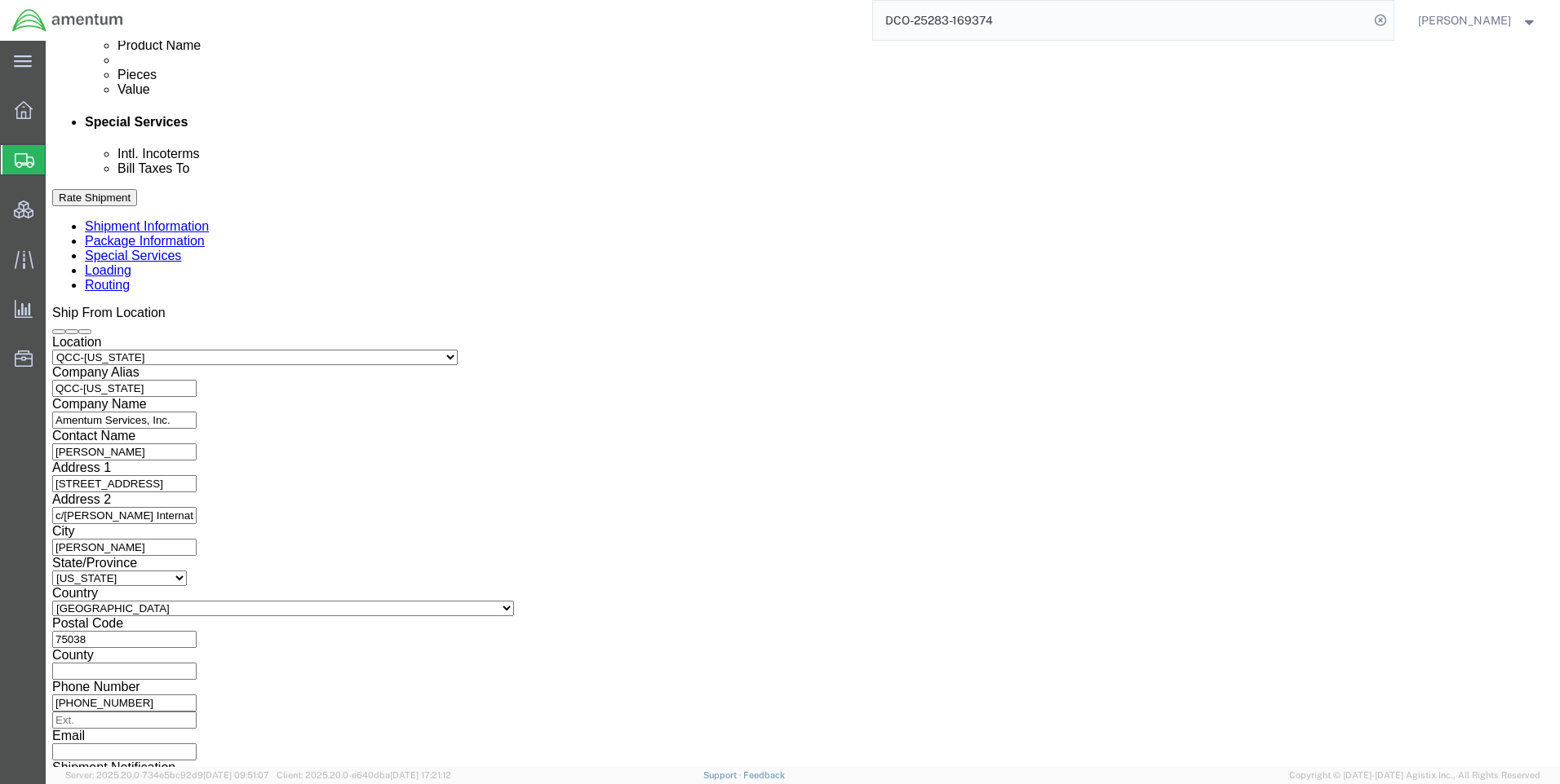
scroll to position [881, 0]
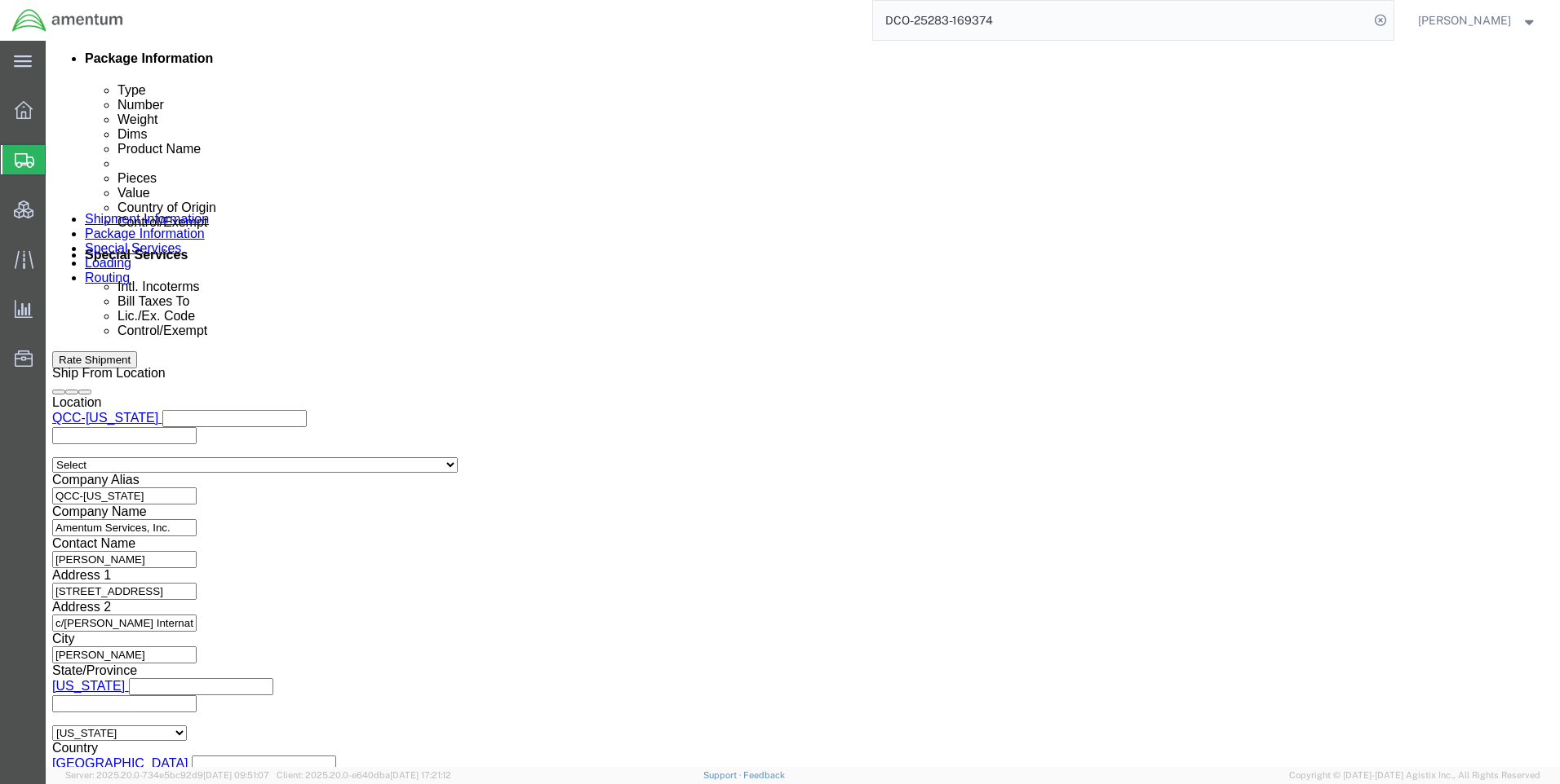
select select "42668"
select select "58431"
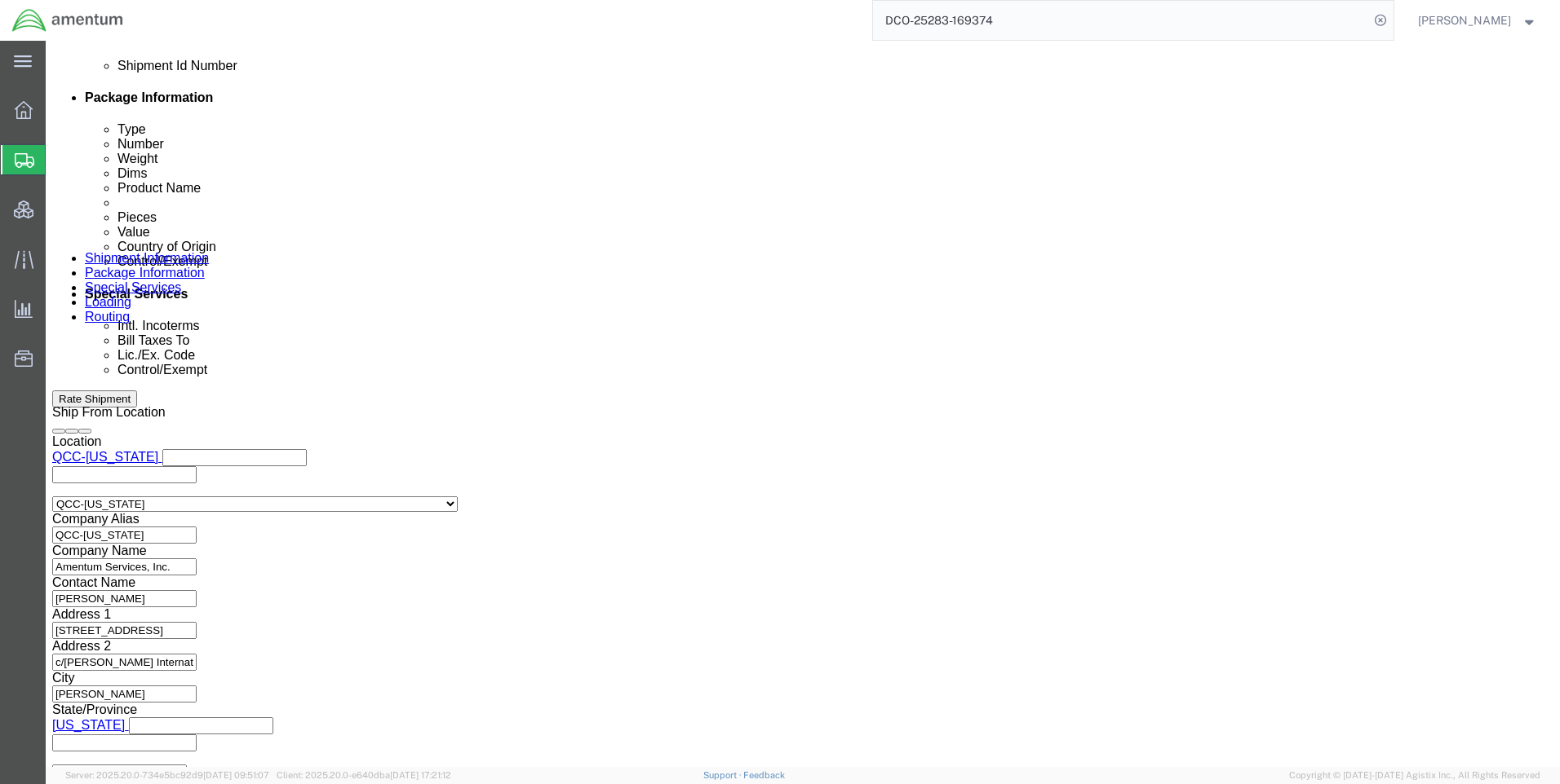
scroll to position [815, 0]
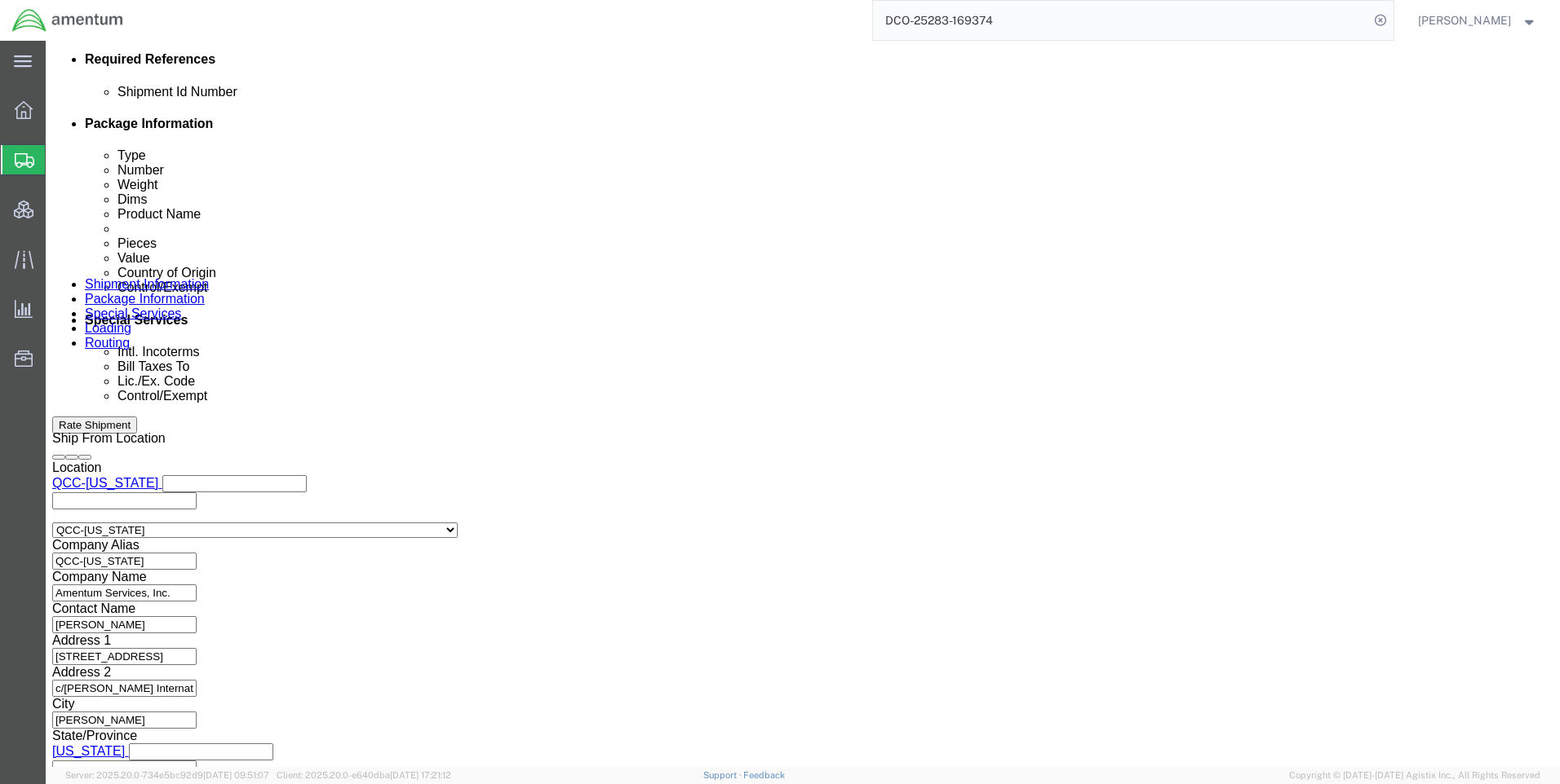
drag, startPoint x: 854, startPoint y: 319, endPoint x: 954, endPoint y: 321, distance: 100.0
click icon
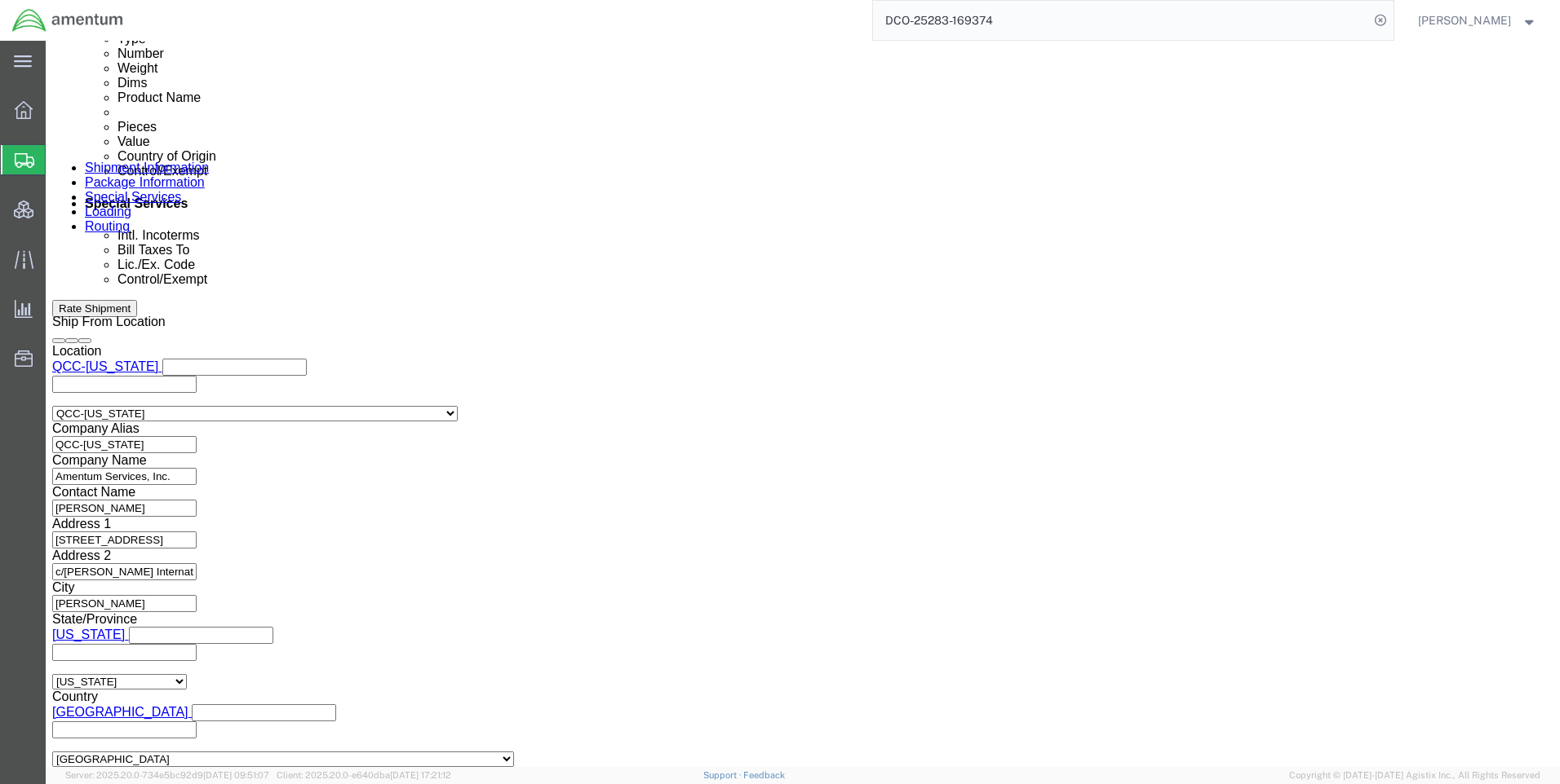
scroll to position [1028, 0]
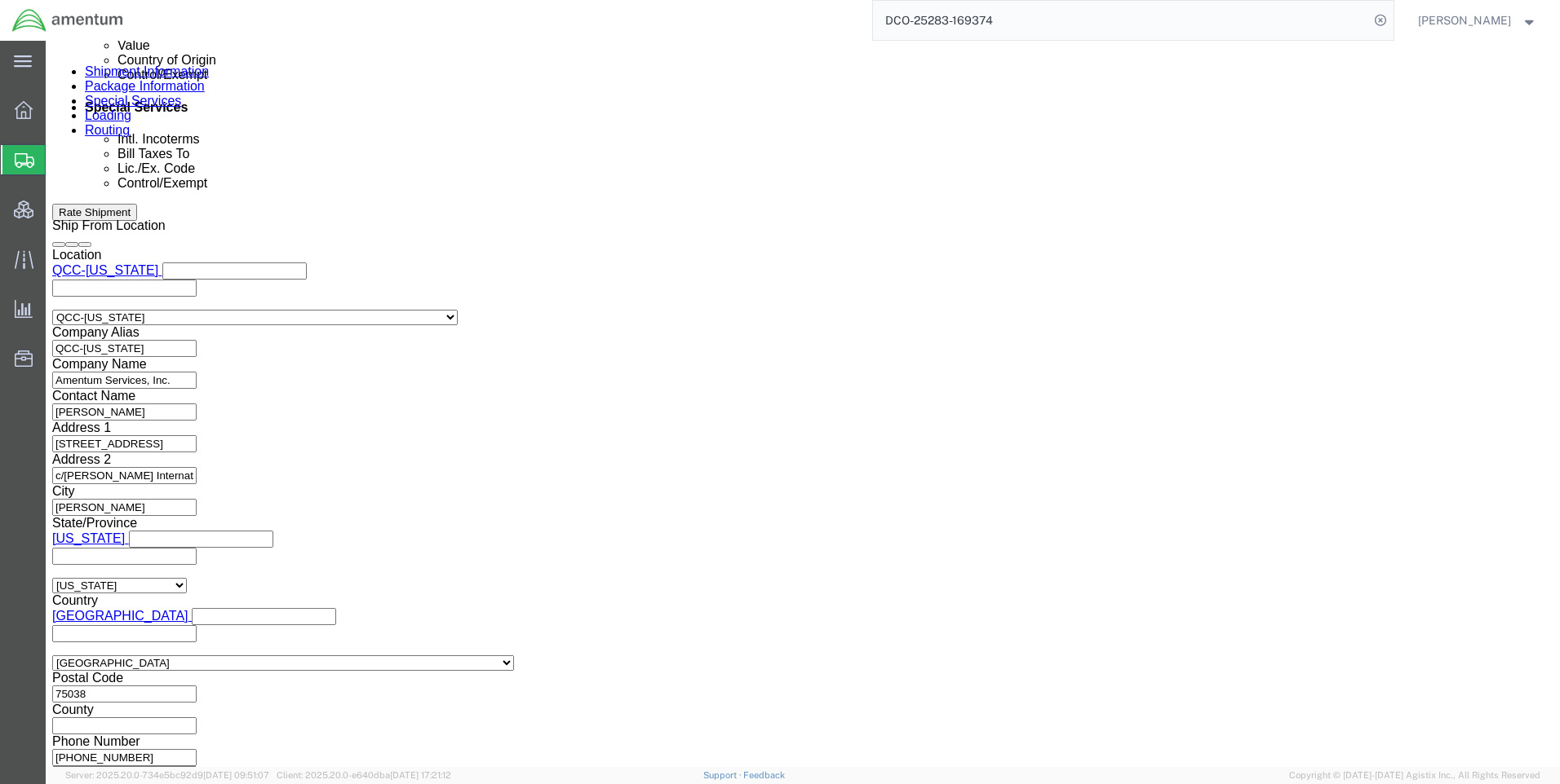
click button "Continue"
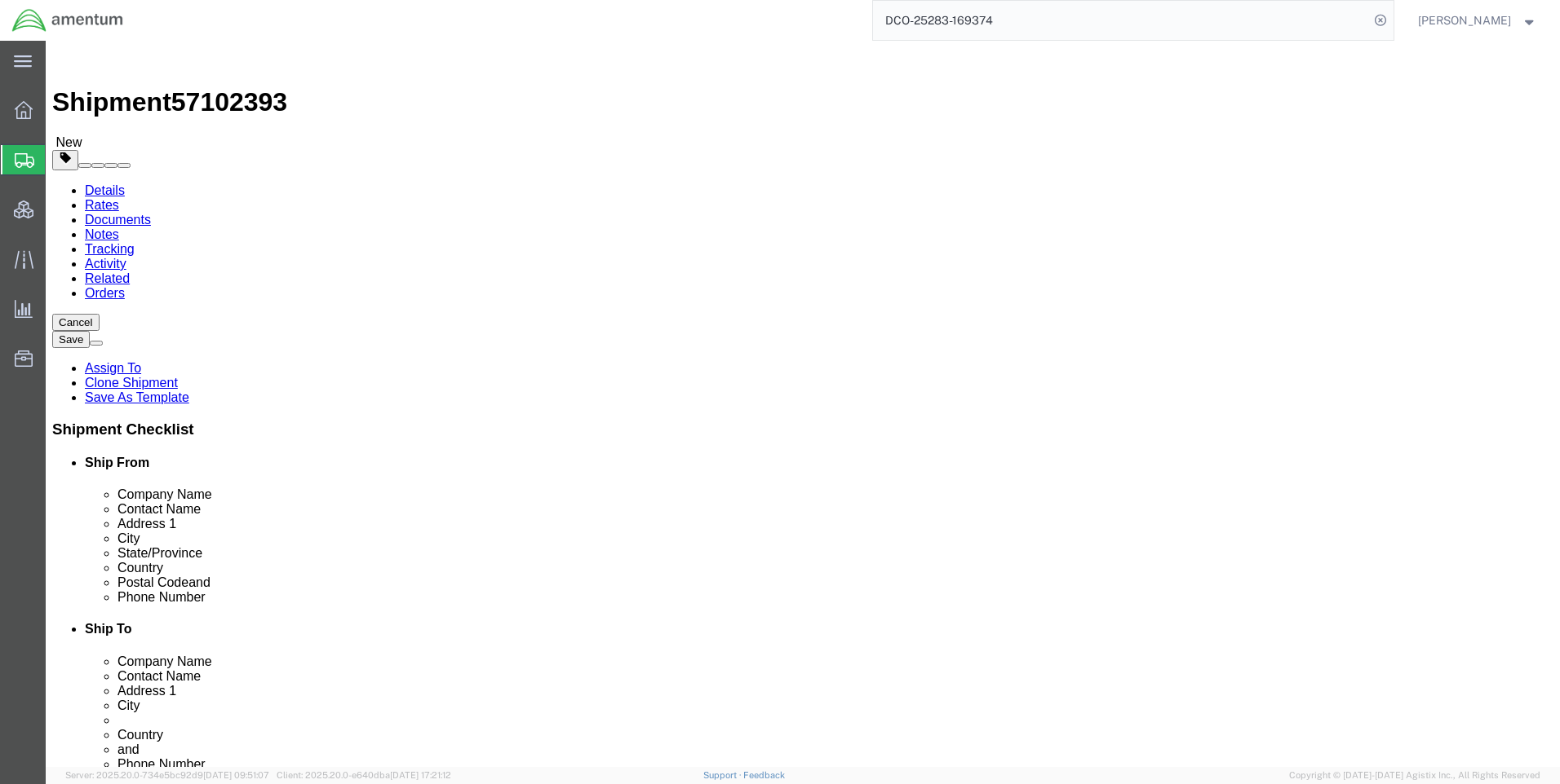
click button "Continue"
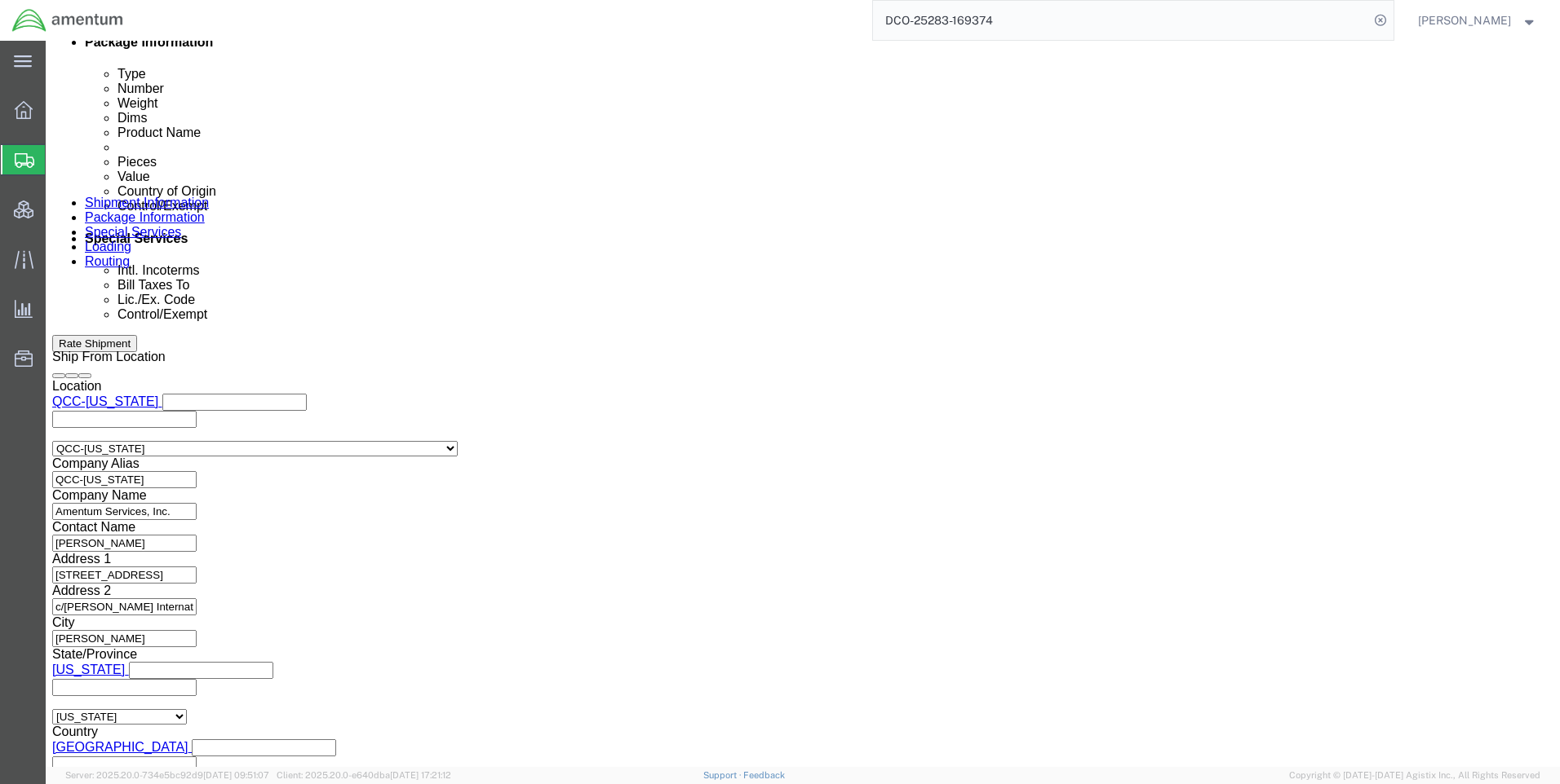
scroll to position [979, 0]
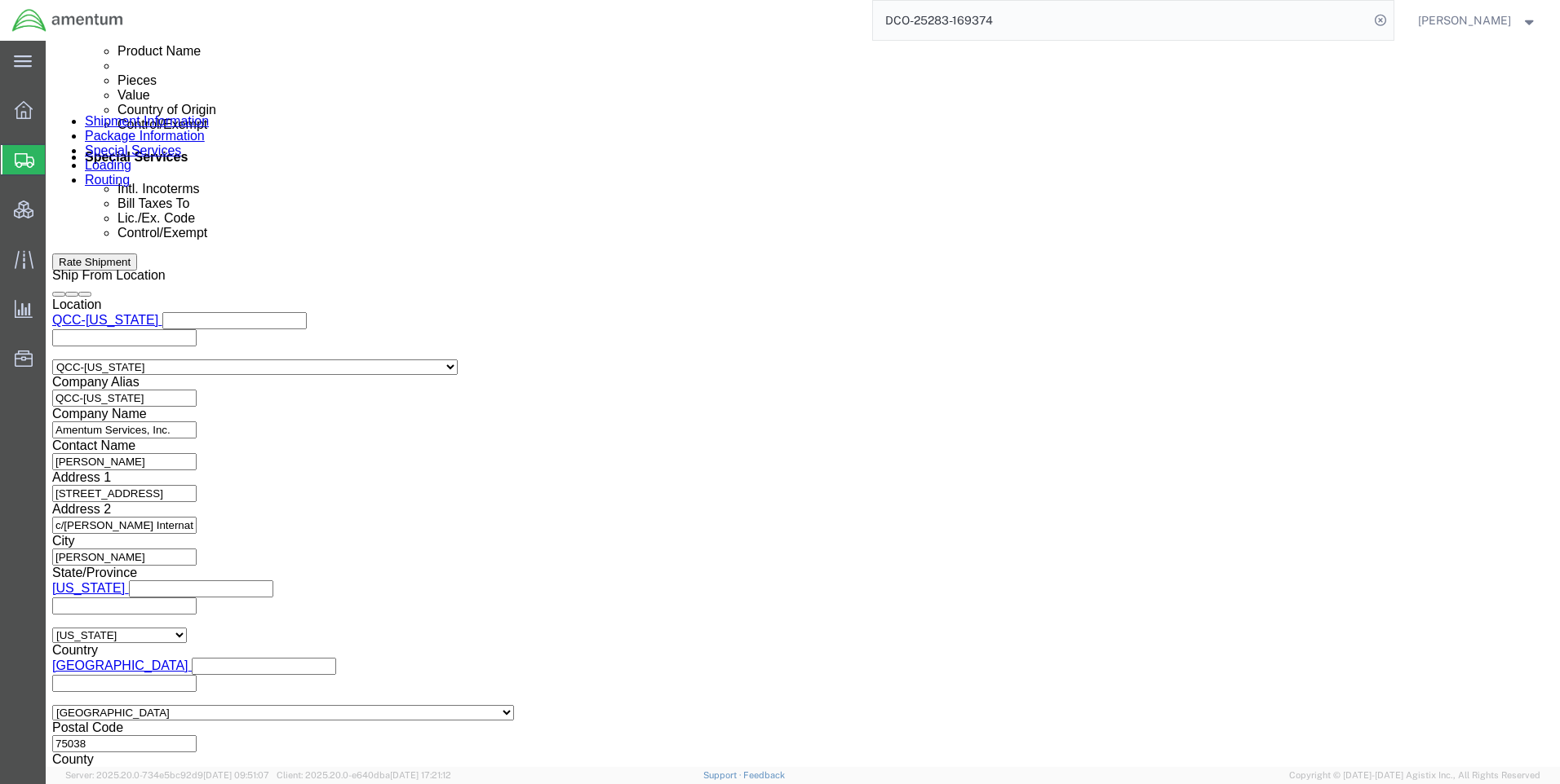
click select "Select ATF BIS DEA EPA FDA FTR ITAR OFAC Other (OPA)"
select select "FTR"
click select "Select ATF BIS DEA EPA FDA FTR ITAR OFAC Other (OPA)"
click select "Select 30.2(d)(2) 30.36 30.37(a) 30.37(f) 30.37(g) 30.37(h) 30.37(i) 30.37(j) 3…"
select select "30.37(a)"
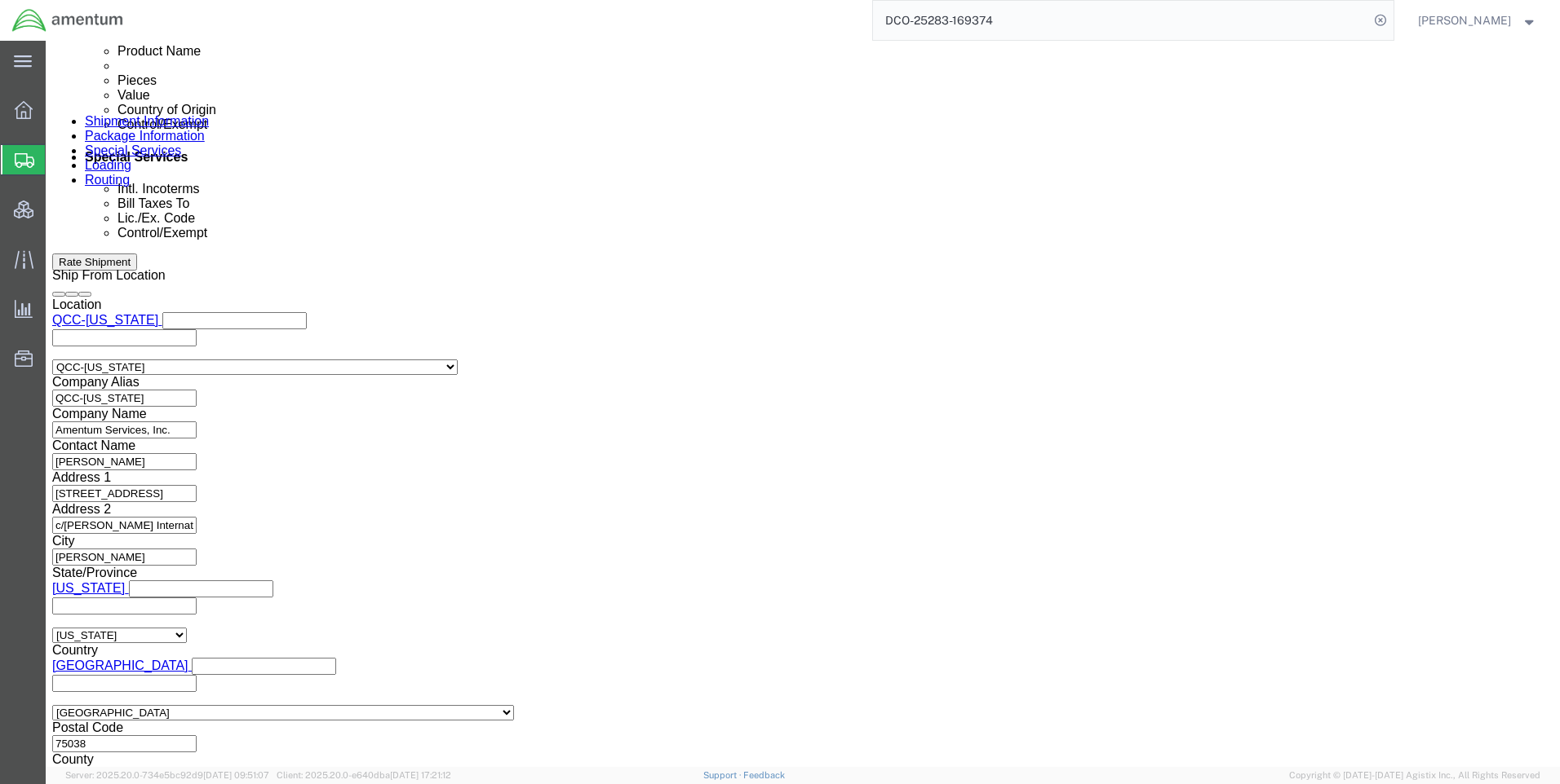
click select "Select 30.2(d)(2) 30.36 30.37(a) 30.37(f) 30.37(g) 30.37(h) 30.37(i) 30.37(j) 3…"
click select "Select AES-Direct EEI Carrier File EEI EEI Exempt"
select select "EXEM"
click select "Select AES-Direct EEI Carrier File EEI EEI Exempt"
click button "Rate Shipment"
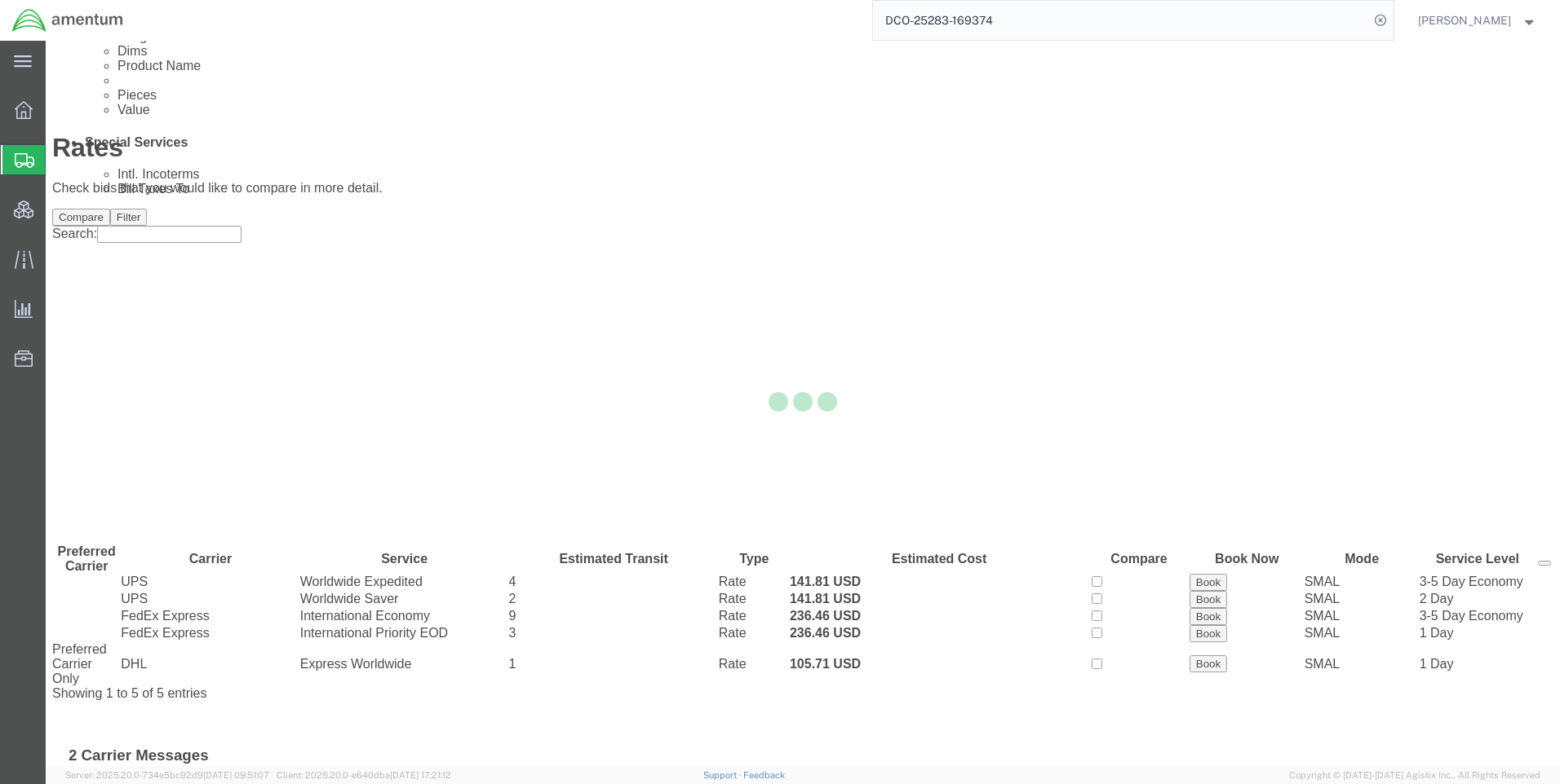
scroll to position [0, 0]
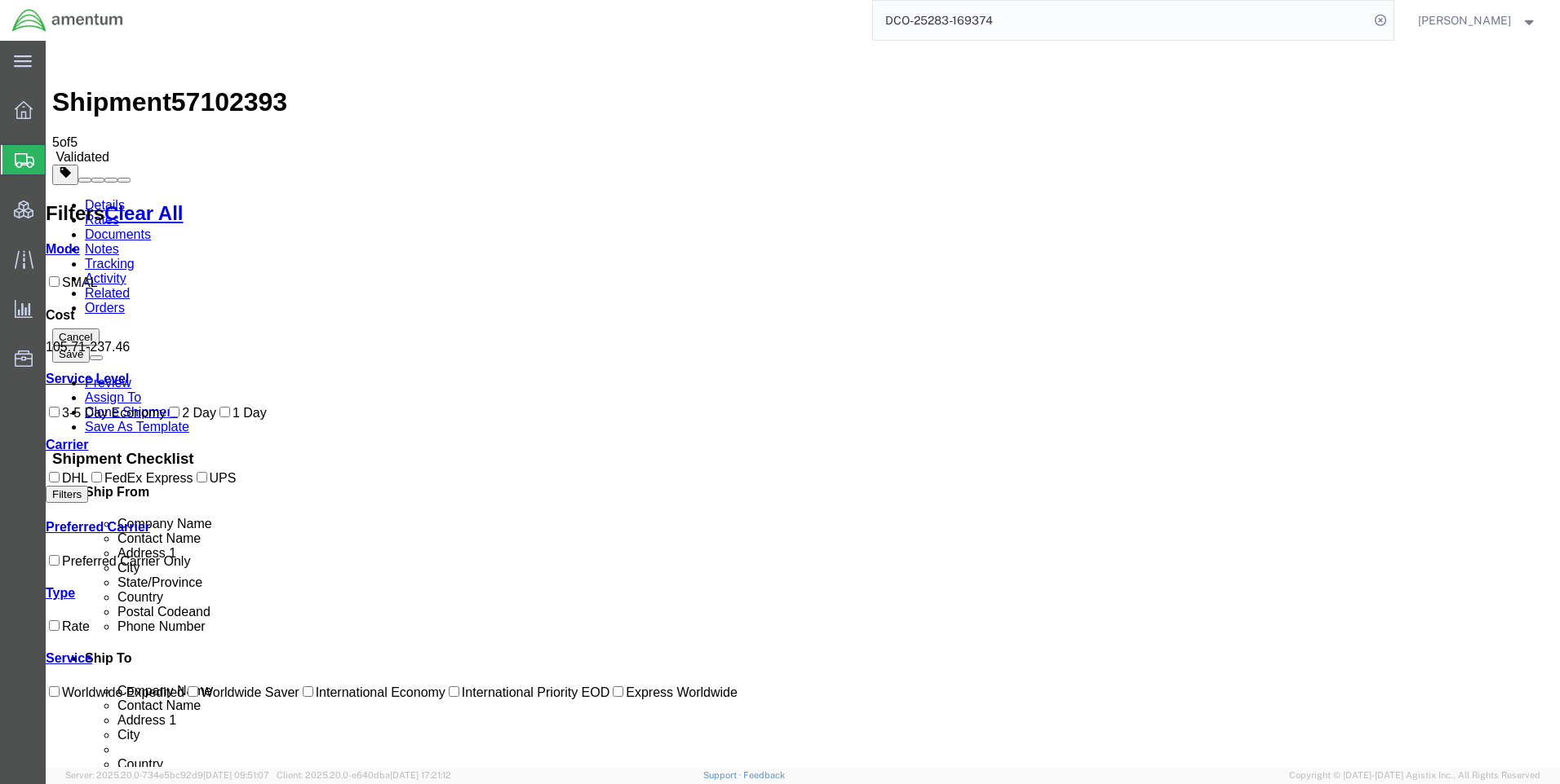
drag, startPoint x: 871, startPoint y: 358, endPoint x: 836, endPoint y: 350, distance: 35.9
copy b "105.71"
